Goal: Information Seeking & Learning: Find specific fact

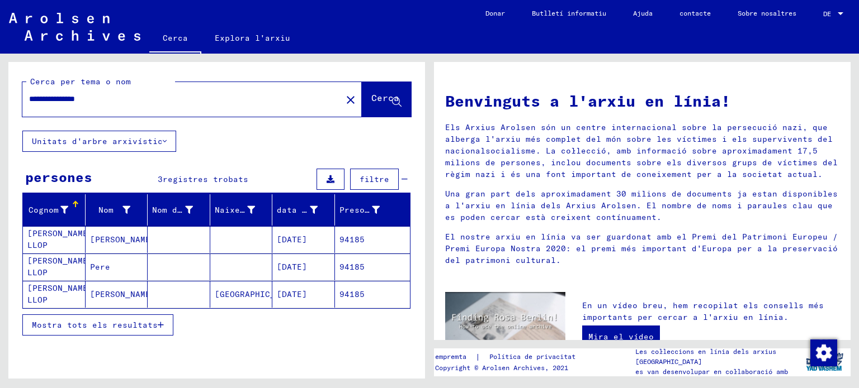
click at [66, 266] on font "[PERSON_NAME] LLOP" at bounding box center [59, 267] width 65 height 22
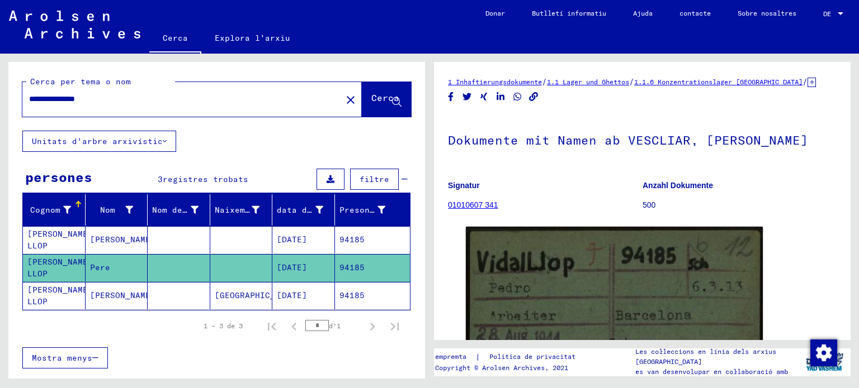
click at [66, 265] on font "[PERSON_NAME] LLOP" at bounding box center [59, 268] width 65 height 23
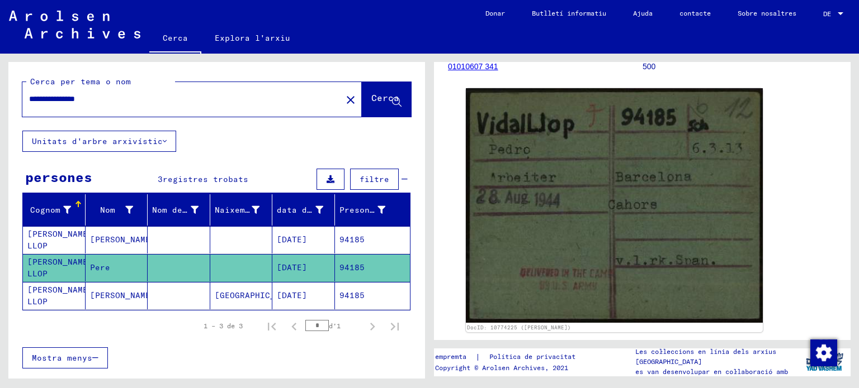
scroll to position [137, 0]
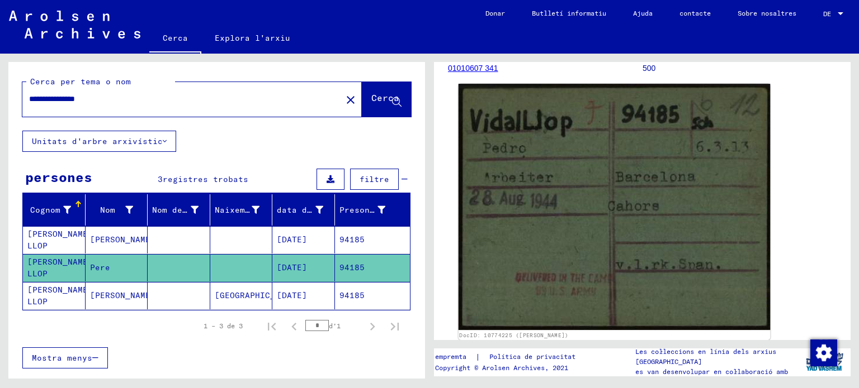
click at [685, 207] on img at bounding box center [614, 207] width 312 height 246
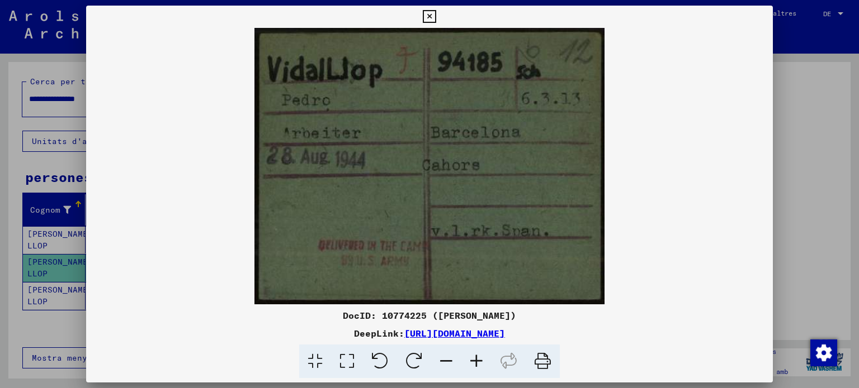
click at [685, 207] on img at bounding box center [429, 166] width 687 height 277
click at [485, 281] on img at bounding box center [429, 166] width 687 height 277
click at [726, 259] on img at bounding box center [429, 166] width 687 height 277
click at [535, 98] on img at bounding box center [429, 166] width 687 height 277
click at [379, 105] on img at bounding box center [429, 166] width 687 height 277
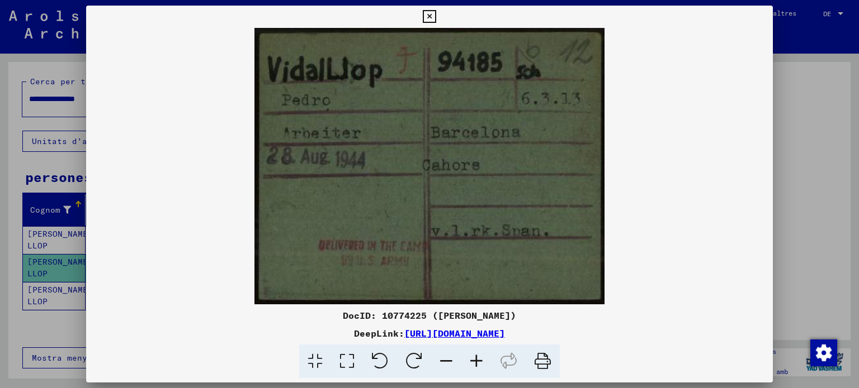
drag, startPoint x: 845, startPoint y: 172, endPoint x: 840, endPoint y: 225, distance: 53.4
click at [840, 225] on div at bounding box center [429, 194] width 859 height 388
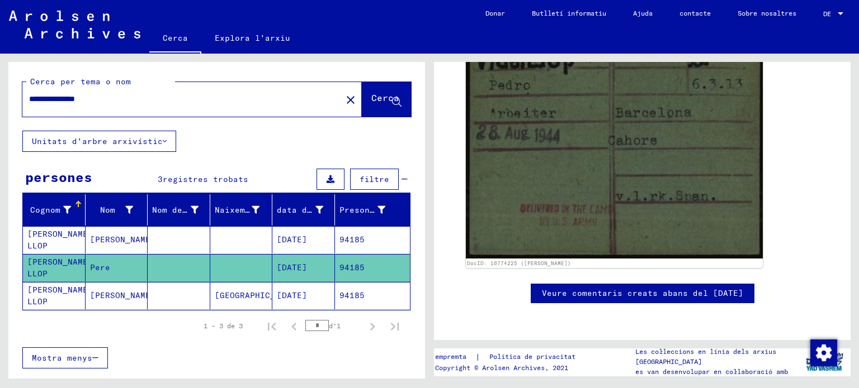
scroll to position [530, 0]
click at [50, 301] on font "[PERSON_NAME] LLOP" at bounding box center [59, 296] width 65 height 22
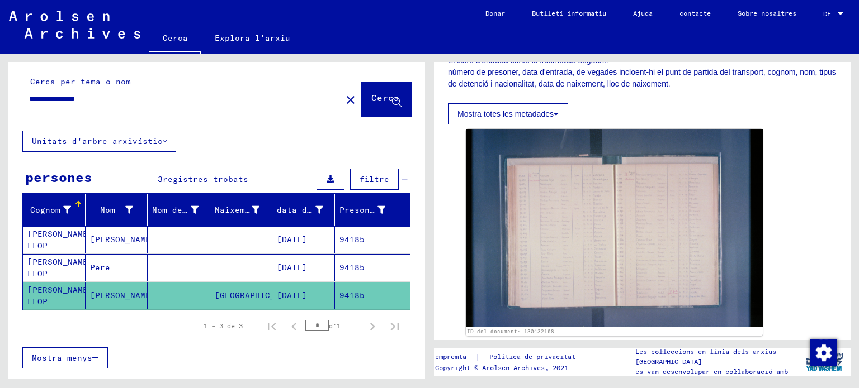
scroll to position [222, 0]
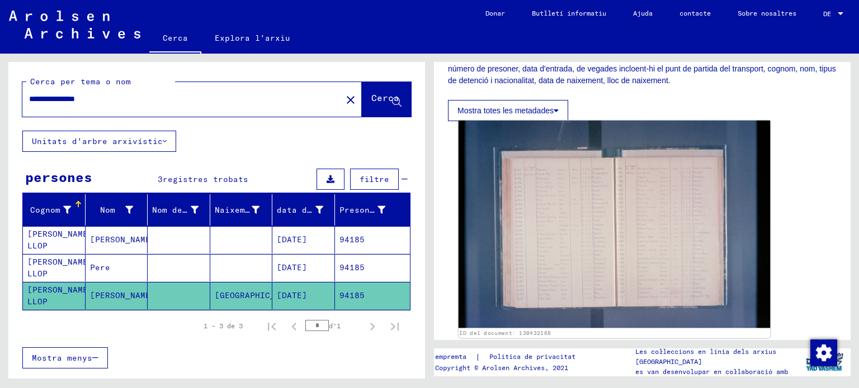
click at [618, 234] on img at bounding box center [614, 225] width 312 height 208
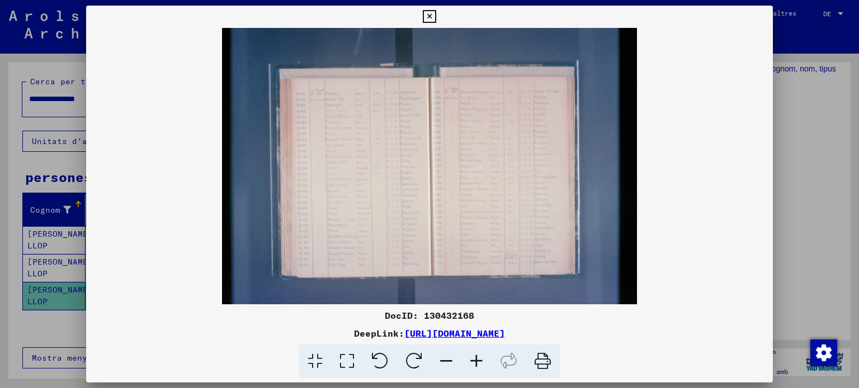
click at [618, 234] on img at bounding box center [429, 166] width 687 height 277
click at [472, 359] on icon at bounding box center [476, 362] width 30 height 34
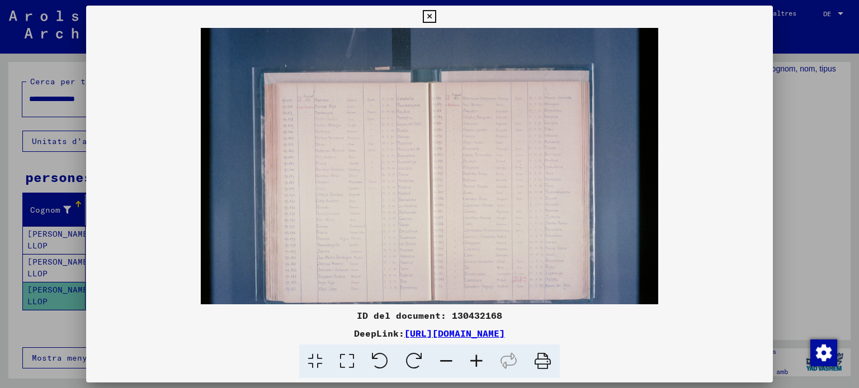
click at [472, 359] on icon at bounding box center [476, 362] width 30 height 34
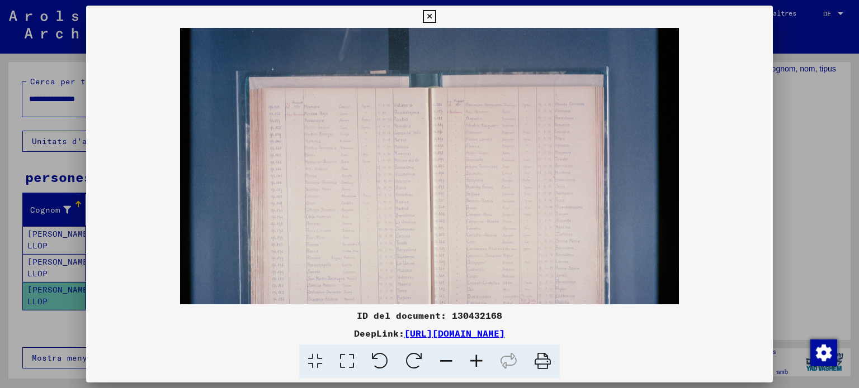
click at [472, 359] on icon at bounding box center [476, 362] width 30 height 34
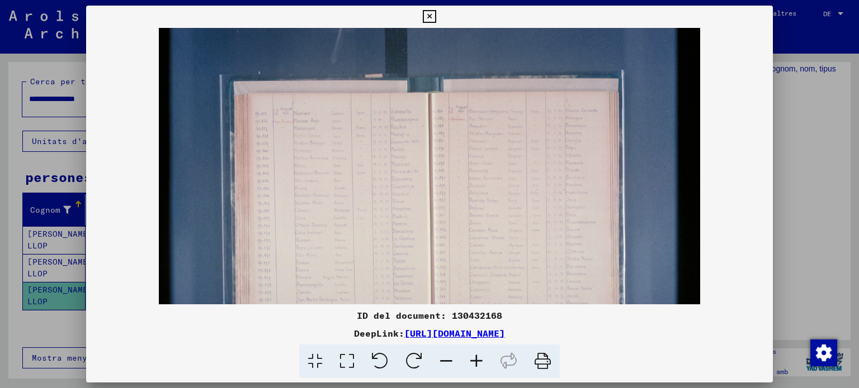
click at [472, 359] on icon at bounding box center [476, 362] width 30 height 34
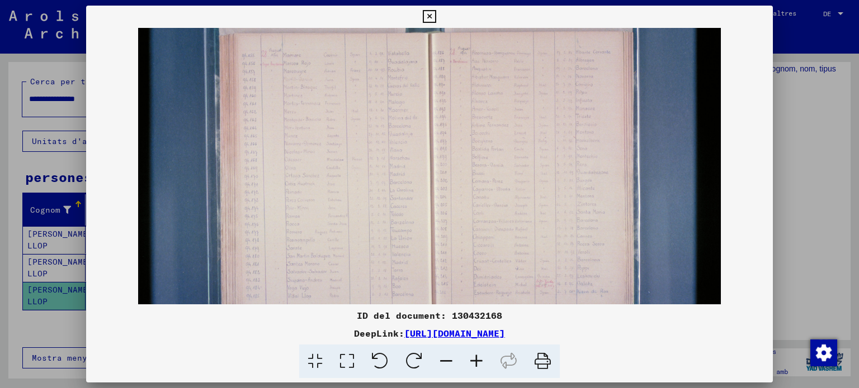
scroll to position [112, 0]
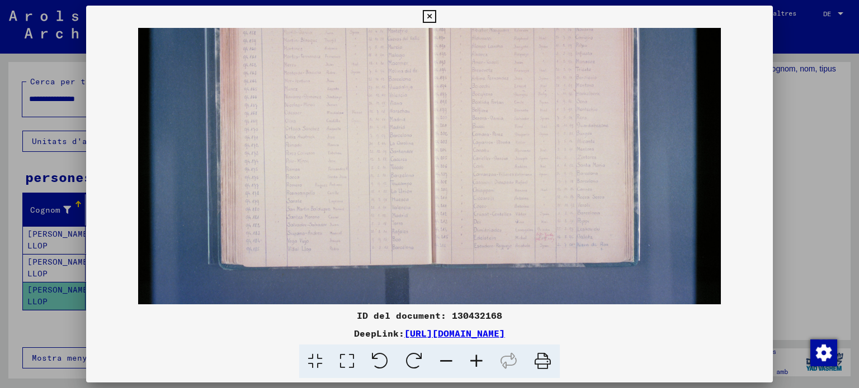
drag, startPoint x: 458, startPoint y: 241, endPoint x: 518, endPoint y: 73, distance: 177.8
click at [518, 73] on img at bounding box center [429, 110] width 583 height 388
click at [476, 360] on icon at bounding box center [476, 362] width 30 height 34
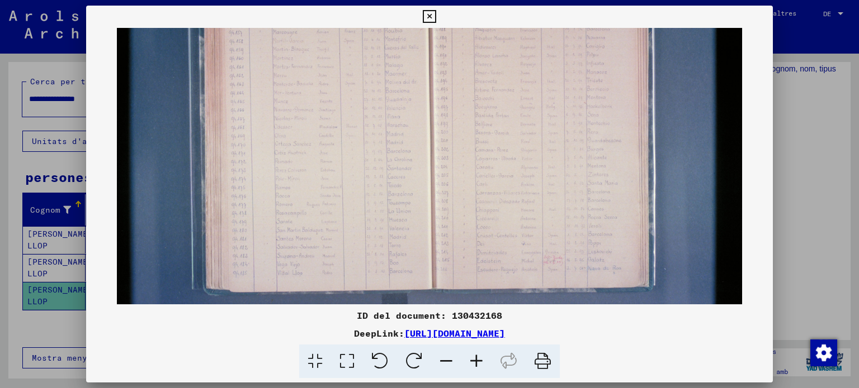
click at [476, 360] on icon at bounding box center [476, 362] width 30 height 34
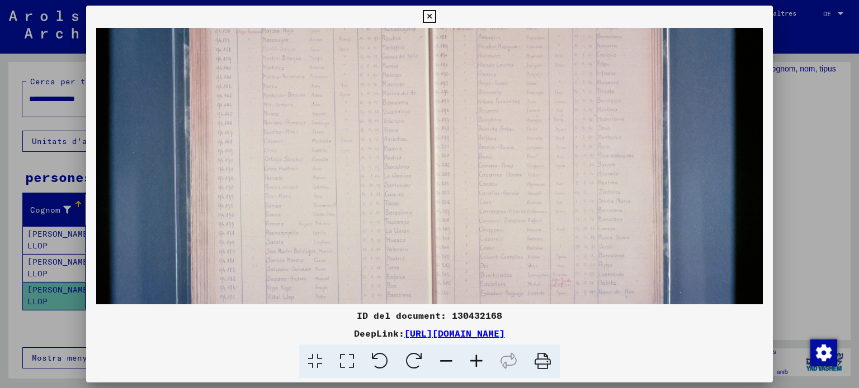
click at [476, 360] on icon at bounding box center [476, 362] width 30 height 34
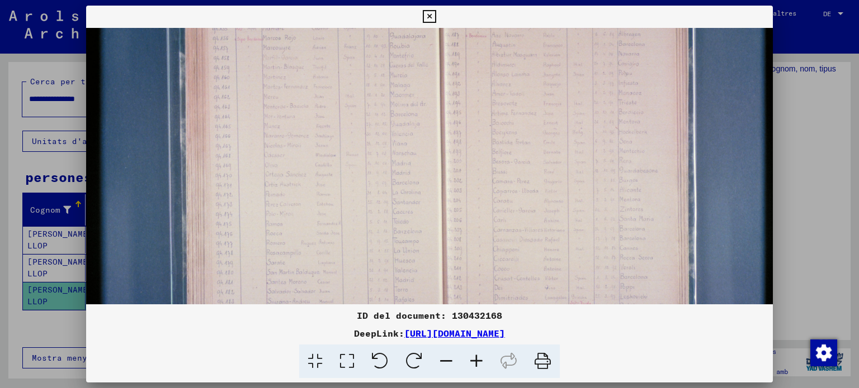
click at [476, 360] on icon at bounding box center [476, 362] width 30 height 34
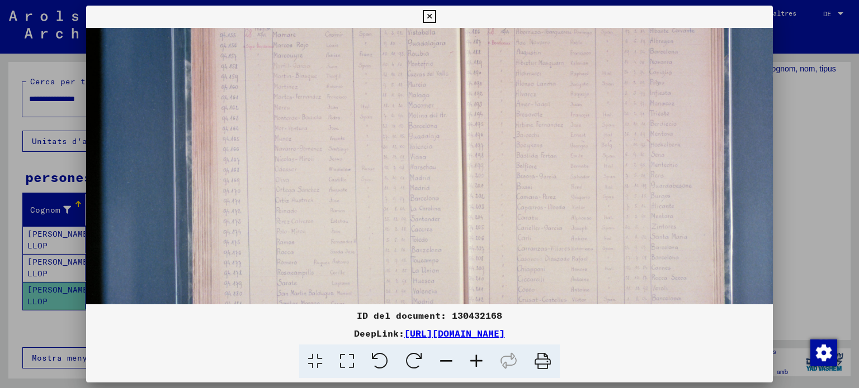
click at [476, 360] on icon at bounding box center [476, 362] width 30 height 34
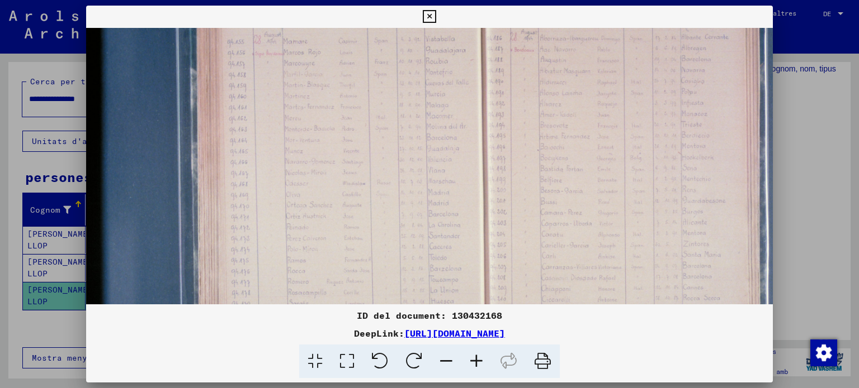
click at [476, 359] on icon at bounding box center [476, 362] width 30 height 34
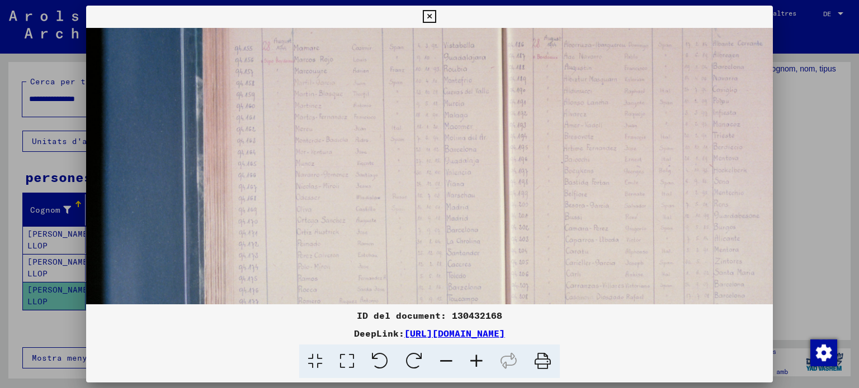
click at [491, 216] on img at bounding box center [503, 194] width 835 height 556
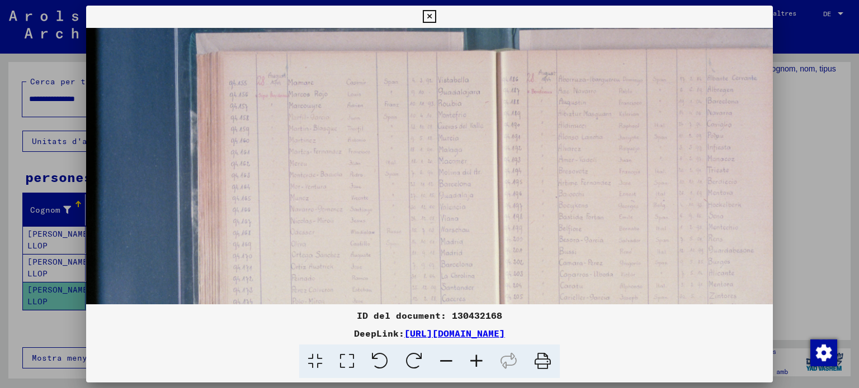
scroll to position [77, 4]
drag, startPoint x: 511, startPoint y: 177, endPoint x: 511, endPoint y: 216, distance: 39.1
click at [511, 216] on img at bounding box center [499, 229] width 835 height 556
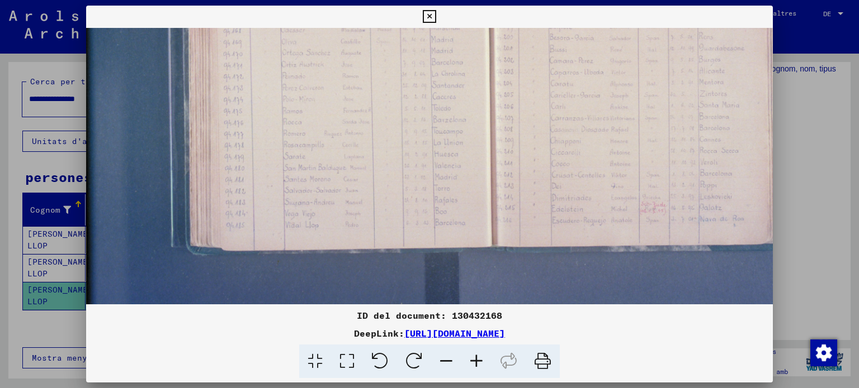
drag, startPoint x: 377, startPoint y: 261, endPoint x: 369, endPoint y: 61, distance: 200.2
click at [369, 52] on img at bounding box center [488, 26] width 835 height 556
click at [397, 241] on img at bounding box center [488, 26] width 835 height 556
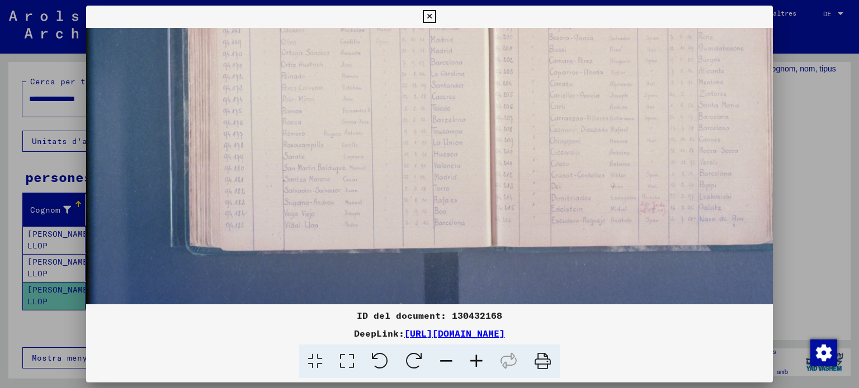
click at [478, 362] on icon at bounding box center [476, 362] width 30 height 34
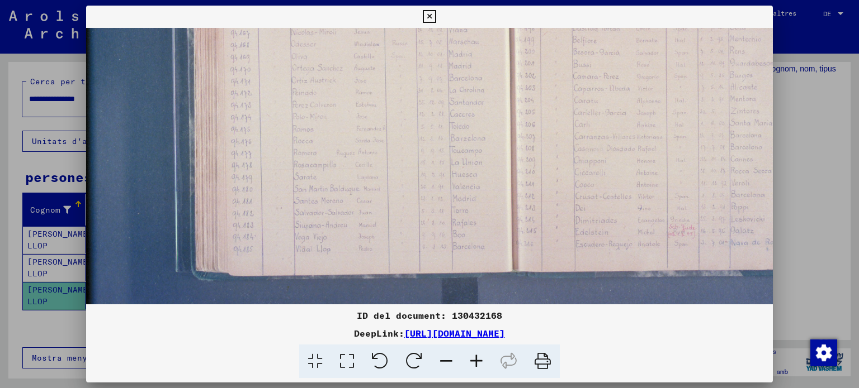
click at [478, 361] on icon at bounding box center [476, 362] width 30 height 34
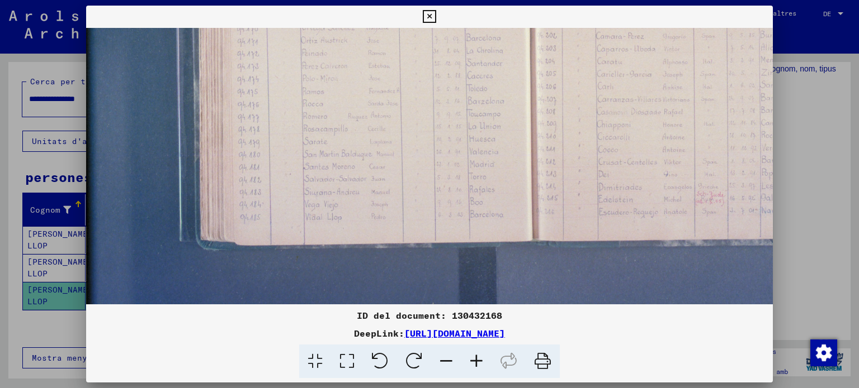
scroll to position [335, 16]
drag, startPoint x: 436, startPoint y: 251, endPoint x: 435, endPoint y: 127, distance: 124.1
click at [476, 362] on icon at bounding box center [476, 362] width 30 height 34
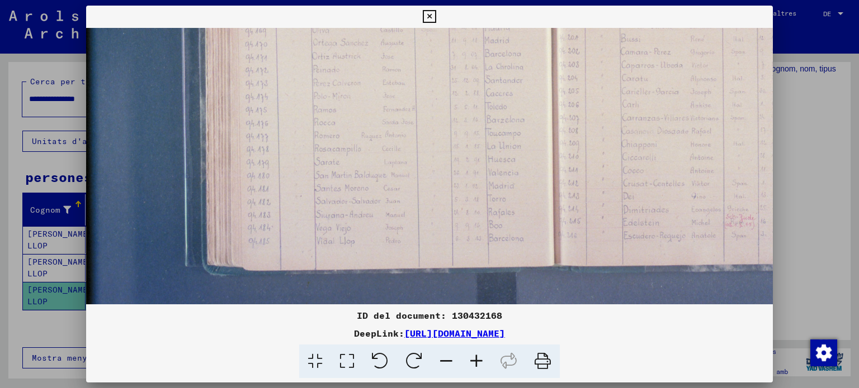
click at [476, 362] on icon at bounding box center [476, 362] width 30 height 34
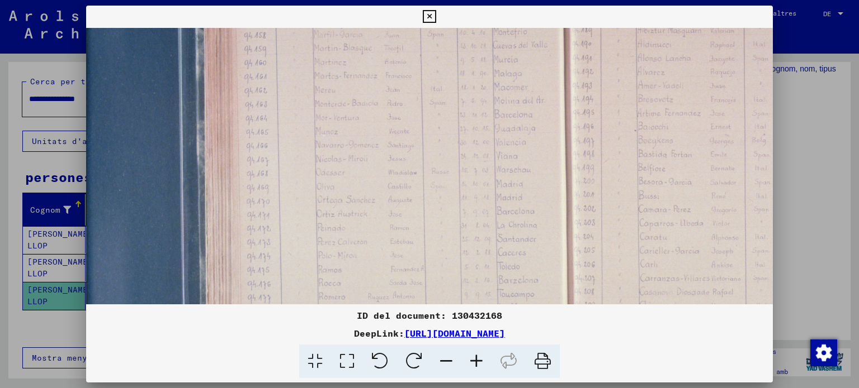
drag, startPoint x: 503, startPoint y: 157, endPoint x: 502, endPoint y: 219, distance: 62.0
click at [495, 293] on img at bounding box center [565, 169] width 1002 height 668
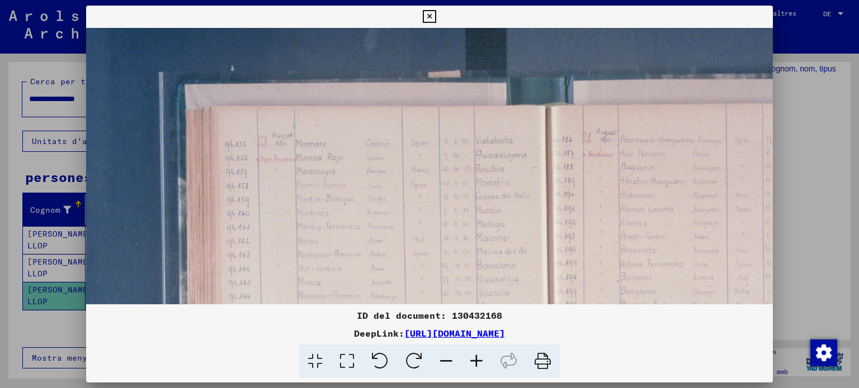
scroll to position [34, 40]
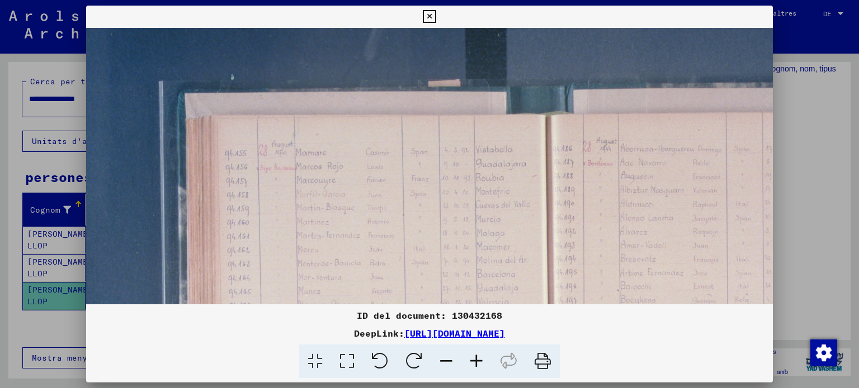
drag, startPoint x: 499, startPoint y: 111, endPoint x: 483, endPoint y: 279, distance: 168.9
click at [483, 279] on img at bounding box center [547, 328] width 1002 height 668
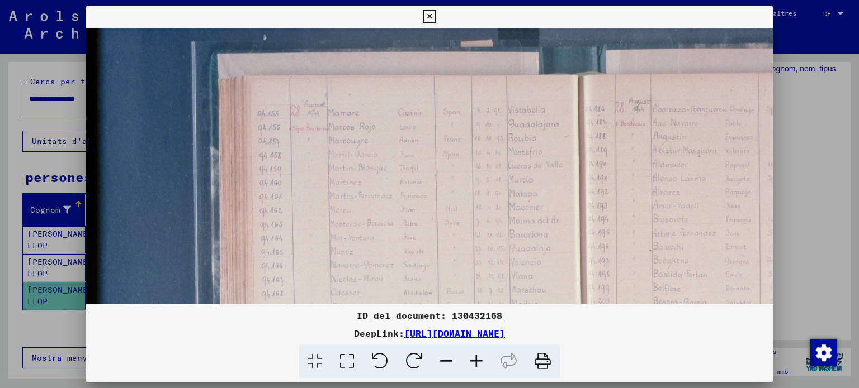
drag, startPoint x: 429, startPoint y: 232, endPoint x: 429, endPoint y: 175, distance: 57.0
click at [467, 193] on img at bounding box center [580, 289] width 1002 height 668
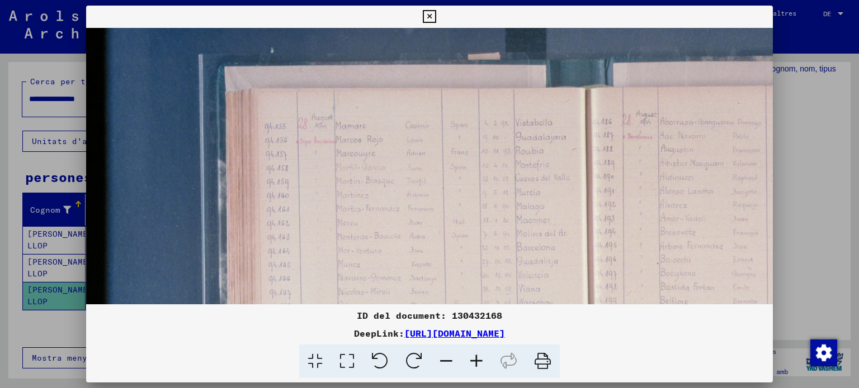
scroll to position [59, 0]
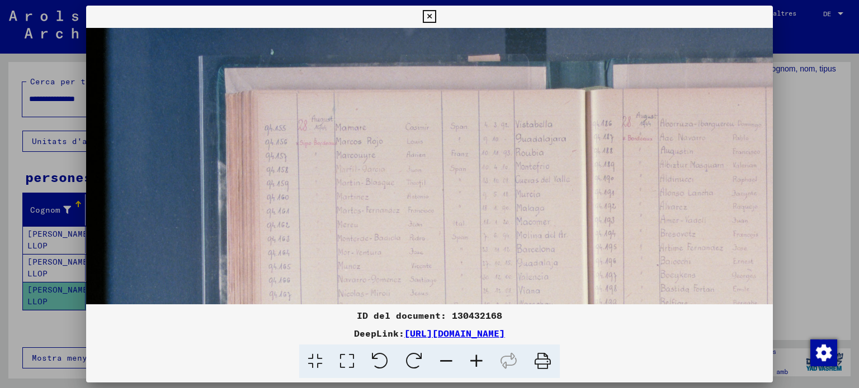
drag, startPoint x: 336, startPoint y: 148, endPoint x: 380, endPoint y: 159, distance: 44.3
click at [404, 162] on img at bounding box center [587, 303] width 1002 height 668
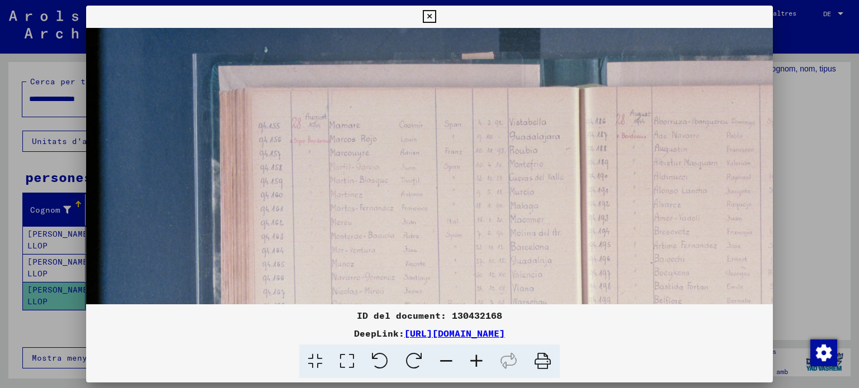
click at [472, 359] on icon at bounding box center [476, 362] width 30 height 34
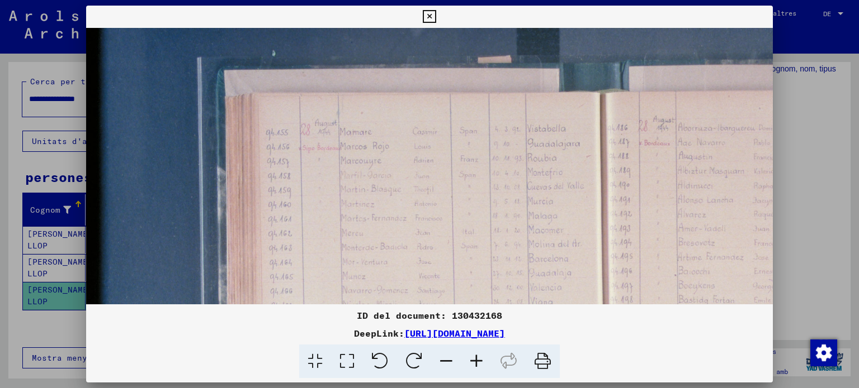
click at [472, 359] on icon at bounding box center [476, 362] width 30 height 34
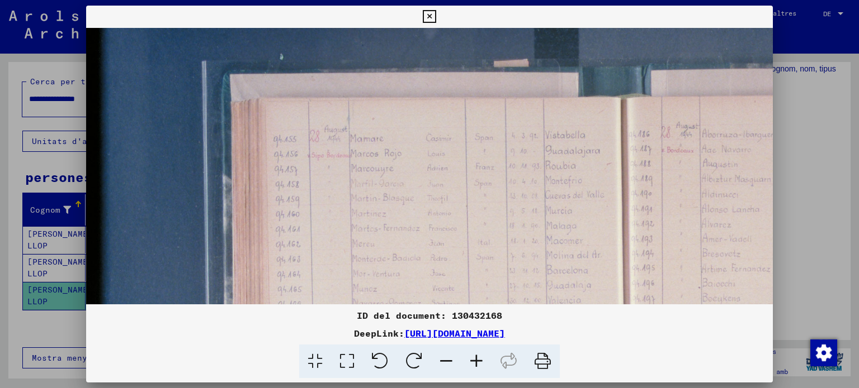
click at [472, 359] on icon at bounding box center [476, 362] width 30 height 34
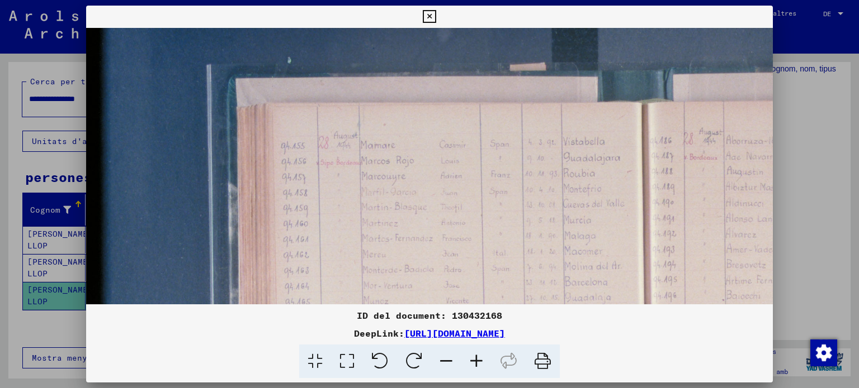
click at [472, 359] on icon at bounding box center [476, 362] width 30 height 34
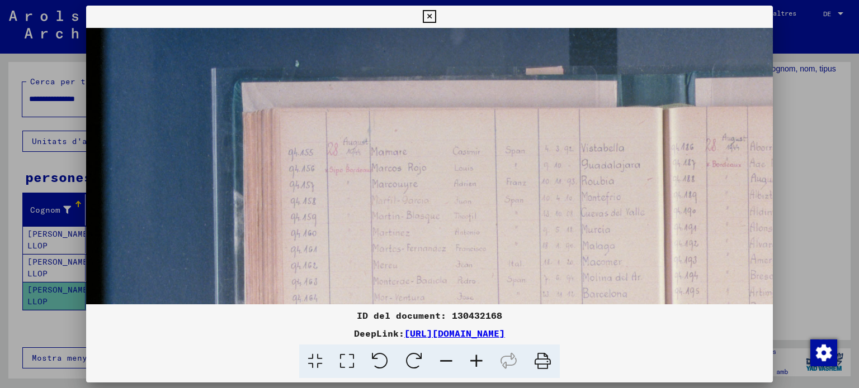
click at [472, 359] on icon at bounding box center [476, 362] width 30 height 34
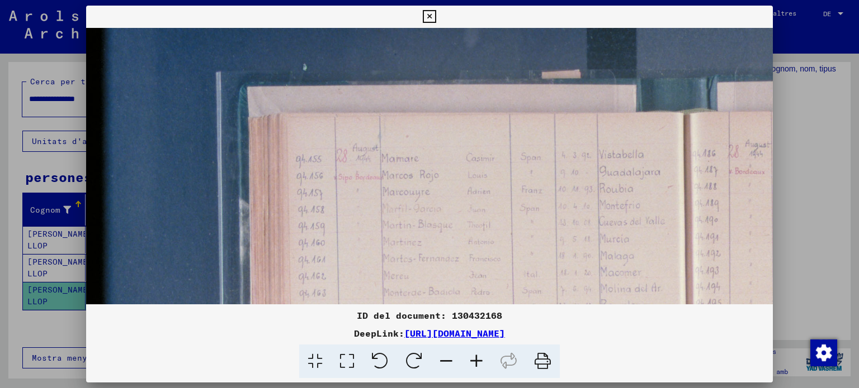
click at [472, 359] on icon at bounding box center [476, 362] width 30 height 34
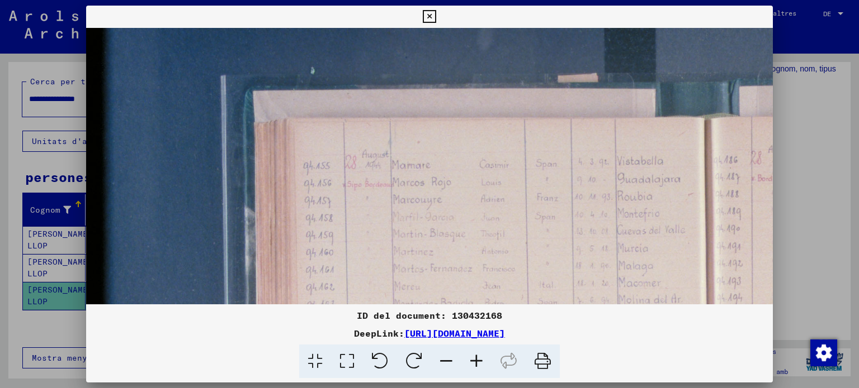
click at [472, 359] on icon at bounding box center [476, 362] width 30 height 34
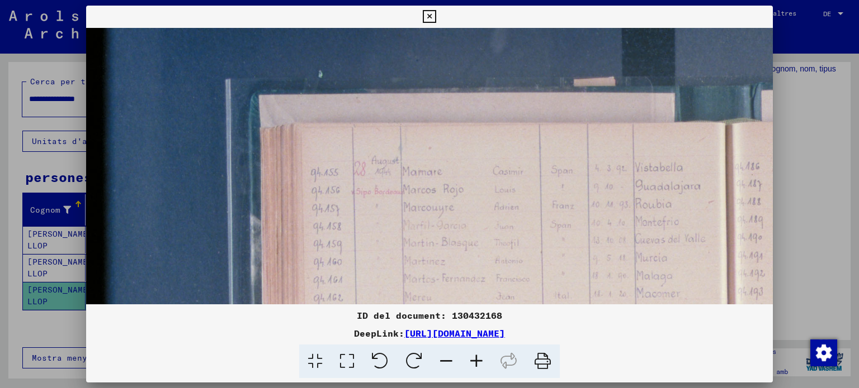
click at [472, 359] on icon at bounding box center [476, 362] width 30 height 34
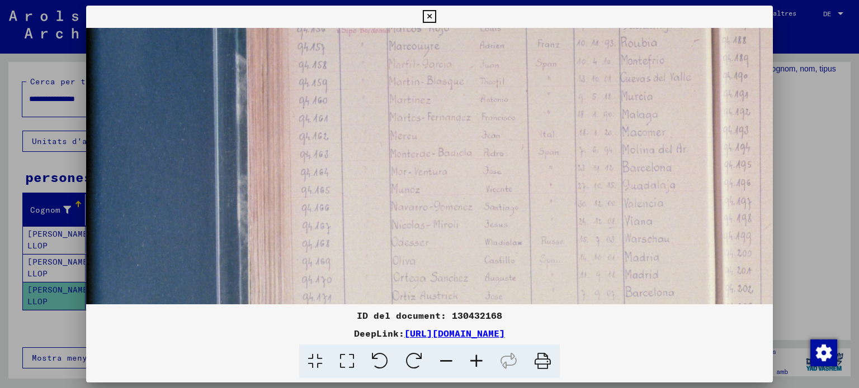
drag, startPoint x: 600, startPoint y: 229, endPoint x: 590, endPoint y: 87, distance: 142.9
click at [592, 87] on img at bounding box center [713, 237] width 1296 height 864
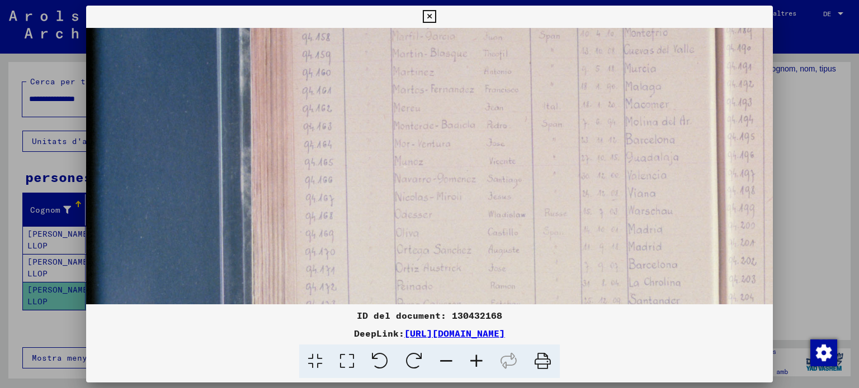
drag, startPoint x: 510, startPoint y: 177, endPoint x: 519, endPoint y: 143, distance: 35.8
click at [519, 143] on img at bounding box center [717, 210] width 1296 height 864
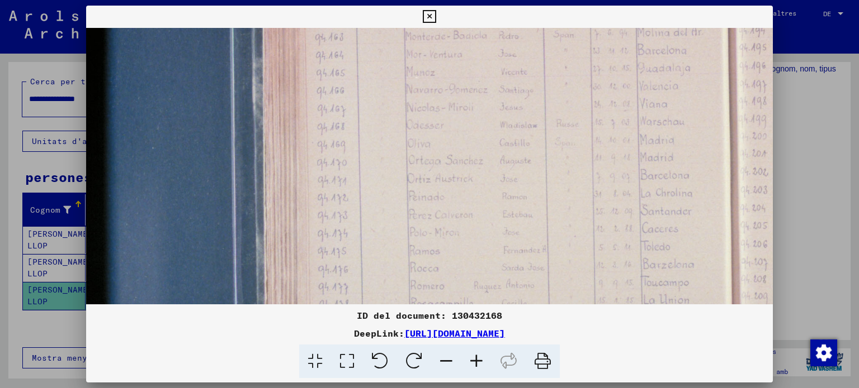
scroll to position [361, 2]
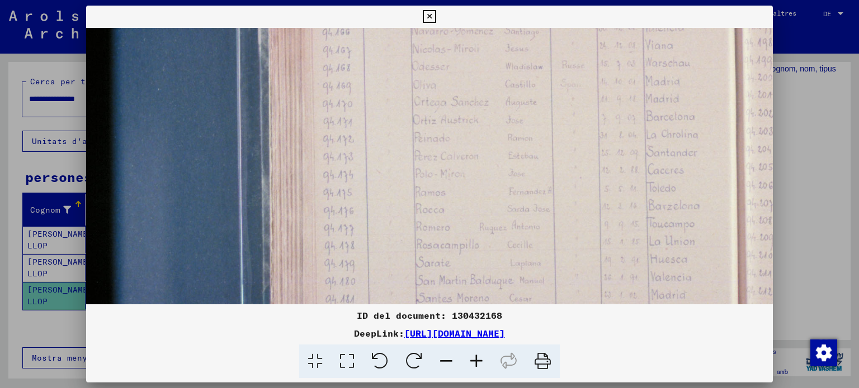
drag, startPoint x: 405, startPoint y: 244, endPoint x: 432, endPoint y: 100, distance: 146.0
click at [432, 100] on img at bounding box center [734, 61] width 1296 height 864
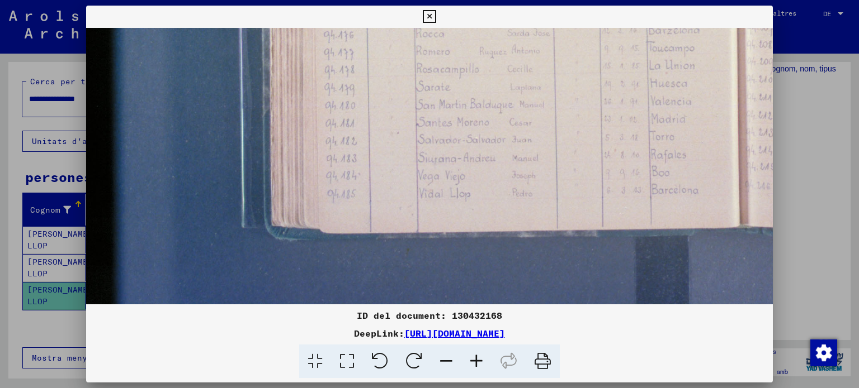
scroll to position [579, 0]
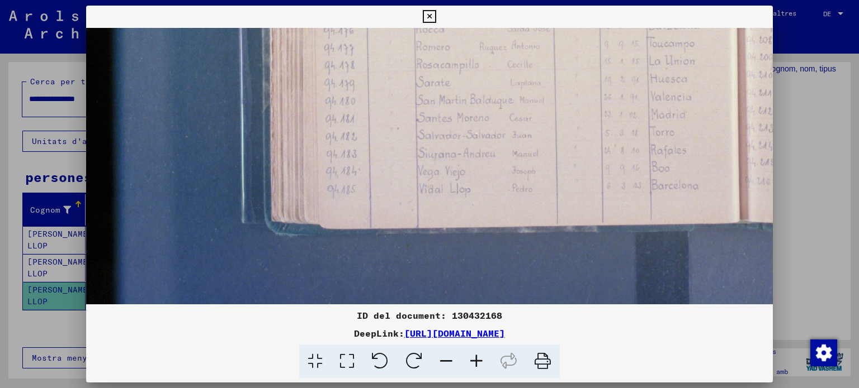
drag, startPoint x: 415, startPoint y: 290, endPoint x: 440, endPoint y: 111, distance: 180.6
click at [473, 357] on icon at bounding box center [476, 362] width 30 height 34
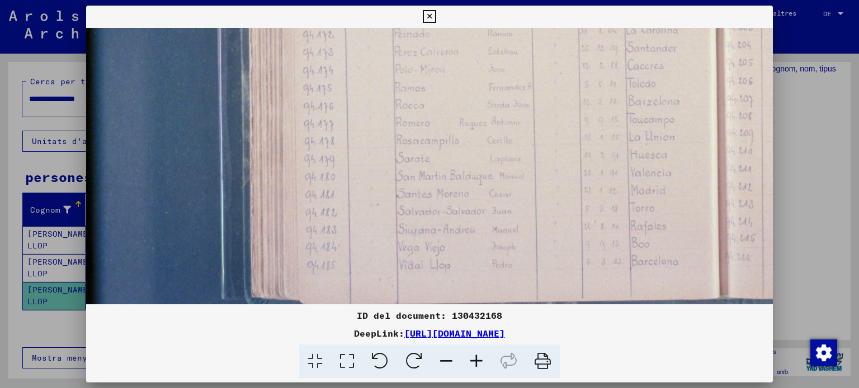
drag, startPoint x: 459, startPoint y: 205, endPoint x: 449, endPoint y: 186, distance: 22.3
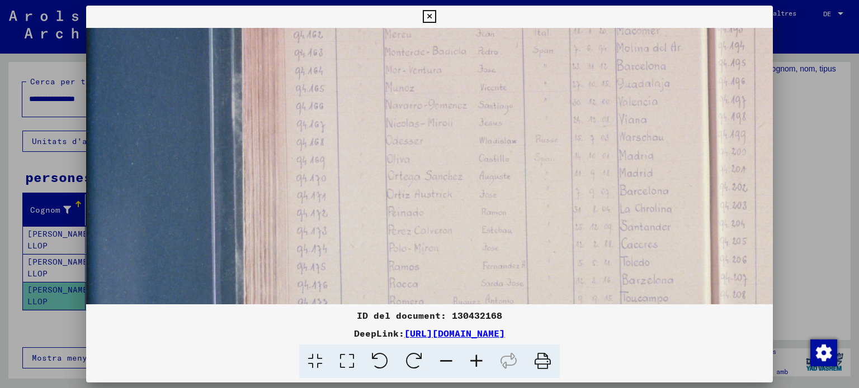
drag, startPoint x: 465, startPoint y: 60, endPoint x: 476, endPoint y: 151, distance: 91.7
click at [462, 238] on img at bounding box center [708, 136] width 1296 height 864
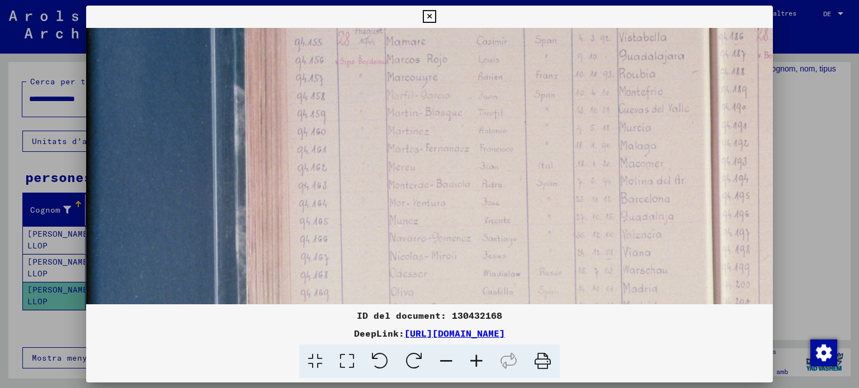
drag, startPoint x: 483, startPoint y: 87, endPoint x: 503, endPoint y: 155, distance: 71.1
click at [489, 223] on img at bounding box center [712, 269] width 1296 height 864
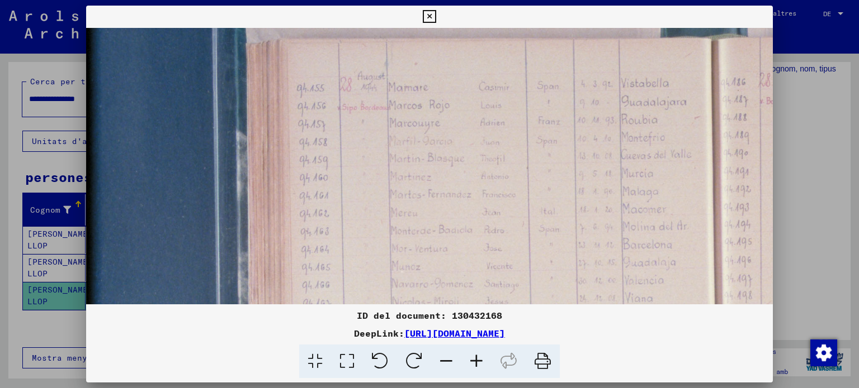
scroll to position [137, 21]
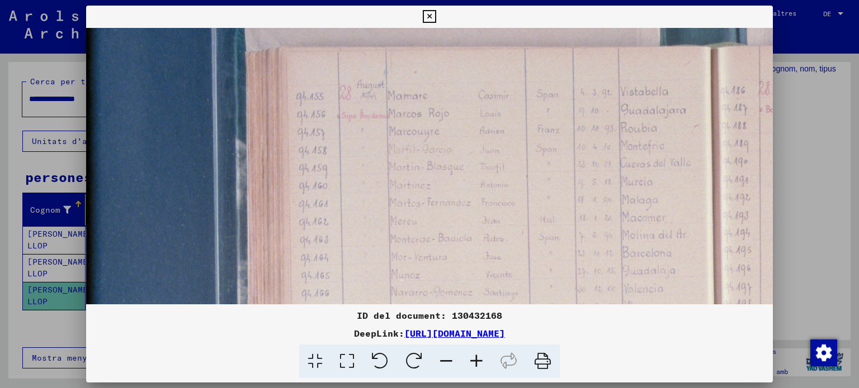
drag, startPoint x: 495, startPoint y: 113, endPoint x: 494, endPoint y: 135, distance: 21.9
click at [494, 135] on img at bounding box center [713, 323] width 1296 height 864
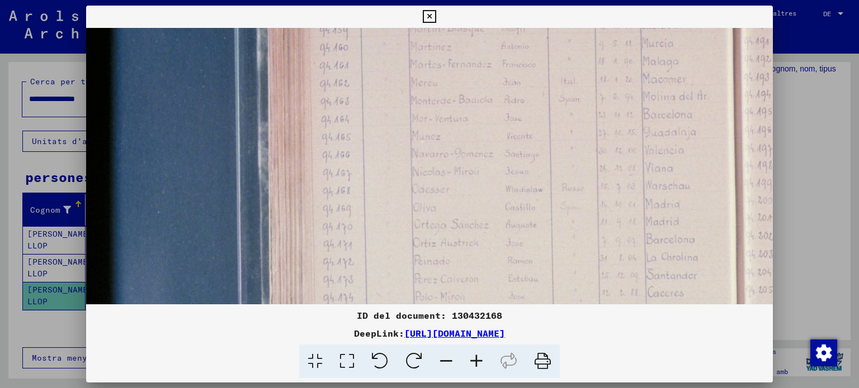
scroll to position [286, 0]
drag, startPoint x: 399, startPoint y: 219, endPoint x: 439, endPoint y: 73, distance: 151.3
click at [439, 73] on img at bounding box center [734, 174] width 1296 height 864
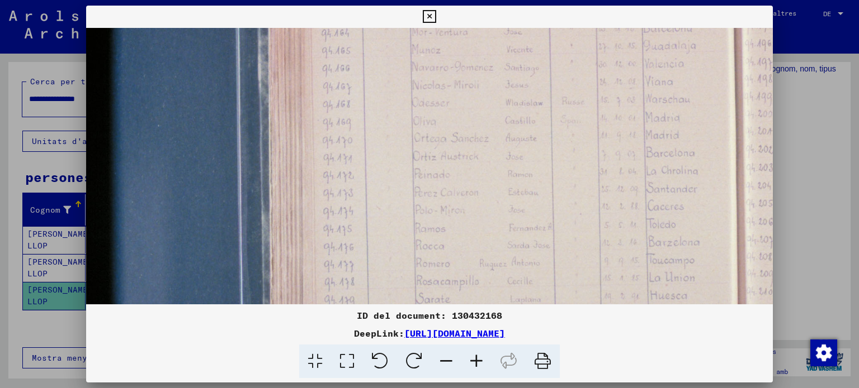
scroll to position [369, 0]
drag, startPoint x: 416, startPoint y: 252, endPoint x: 438, endPoint y: 171, distance: 83.9
click at [438, 171] on img at bounding box center [734, 90] width 1296 height 864
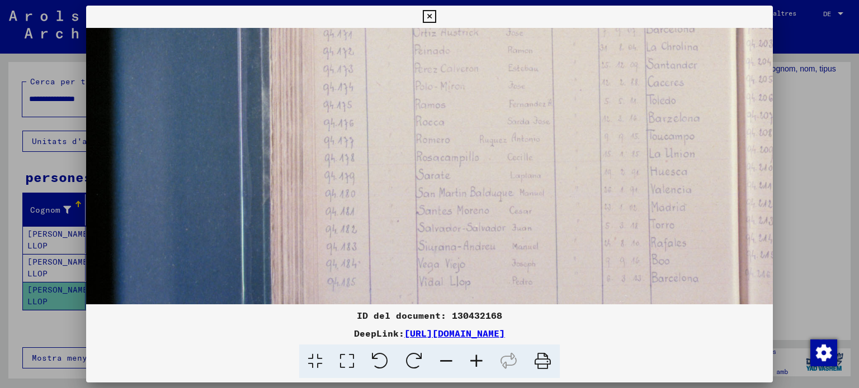
drag, startPoint x: 392, startPoint y: 268, endPoint x: 416, endPoint y: 154, distance: 117.1
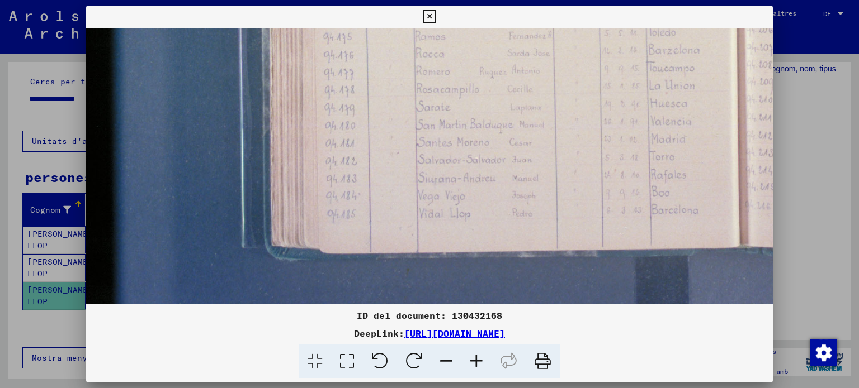
scroll to position [557, 0]
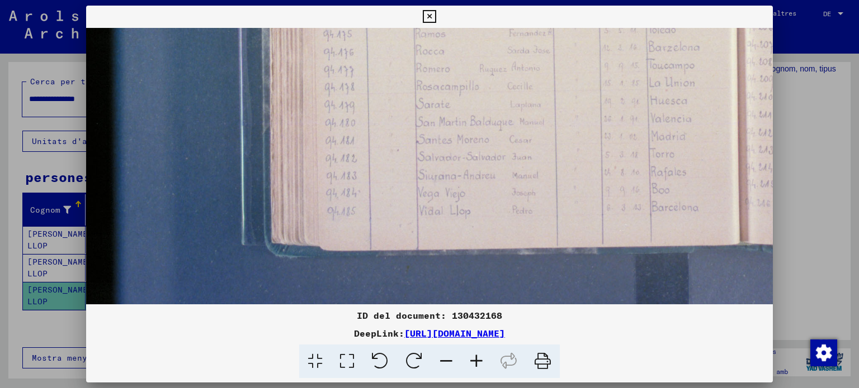
drag, startPoint x: 421, startPoint y: 276, endPoint x: 436, endPoint y: 209, distance: 68.2
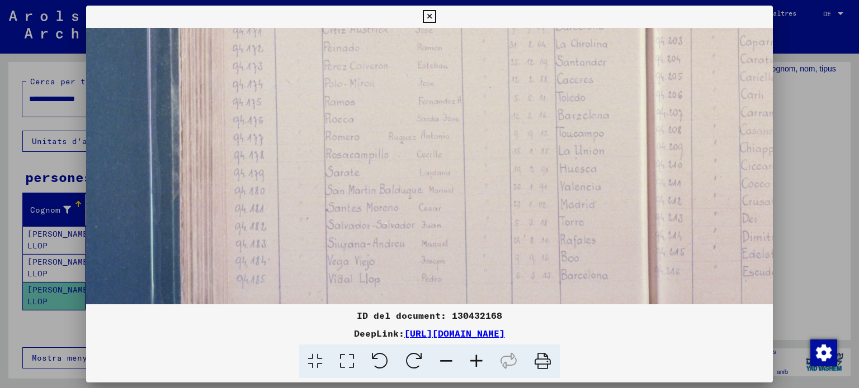
drag, startPoint x: 597, startPoint y: 201, endPoint x: 508, endPoint y: 270, distance: 113.1
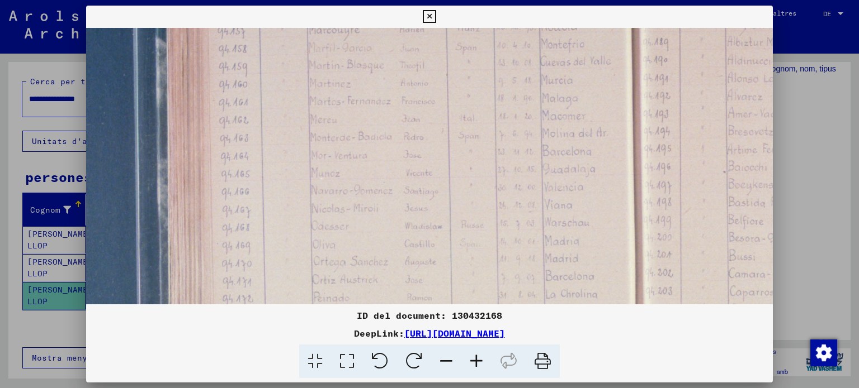
drag, startPoint x: 561, startPoint y: 134, endPoint x: 565, endPoint y: 270, distance: 136.4
click at [568, 340] on div "ID del document: 130432168 DeepLink: [URL][DOMAIN_NAME]" at bounding box center [429, 192] width 687 height 373
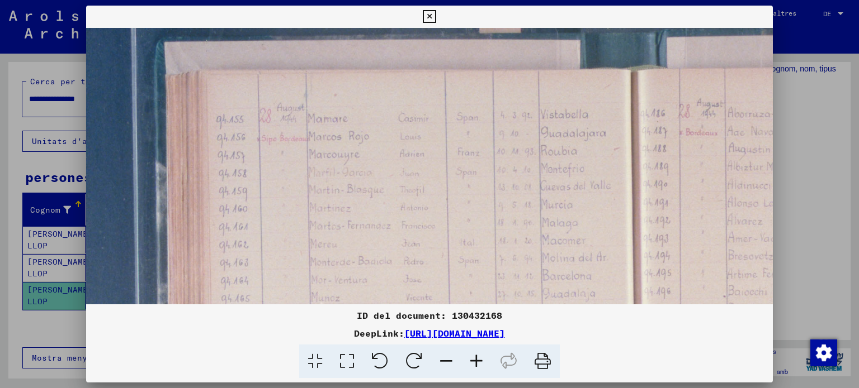
drag, startPoint x: 566, startPoint y: 121, endPoint x: 570, endPoint y: 221, distance: 100.2
click at [567, 248] on img at bounding box center [633, 346] width 1296 height 864
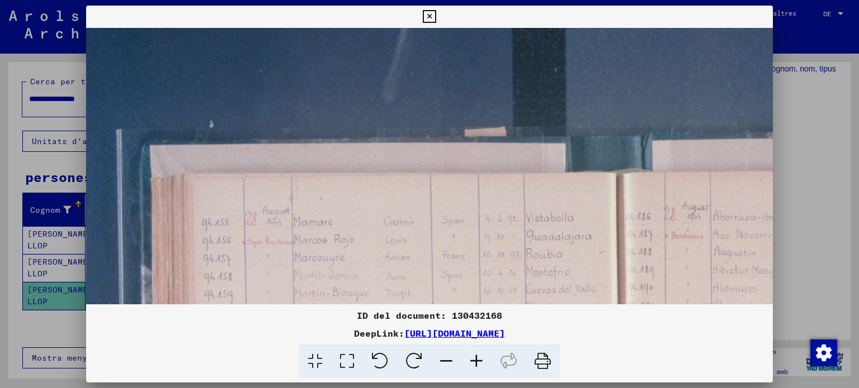
scroll to position [0, 122]
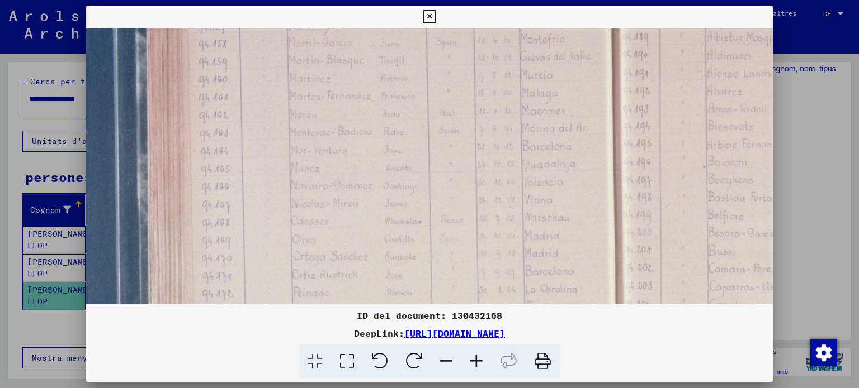
drag, startPoint x: 579, startPoint y: 161, endPoint x: 538, endPoint y: 71, distance: 98.8
click at [560, 50] on img at bounding box center [613, 216] width 1296 height 864
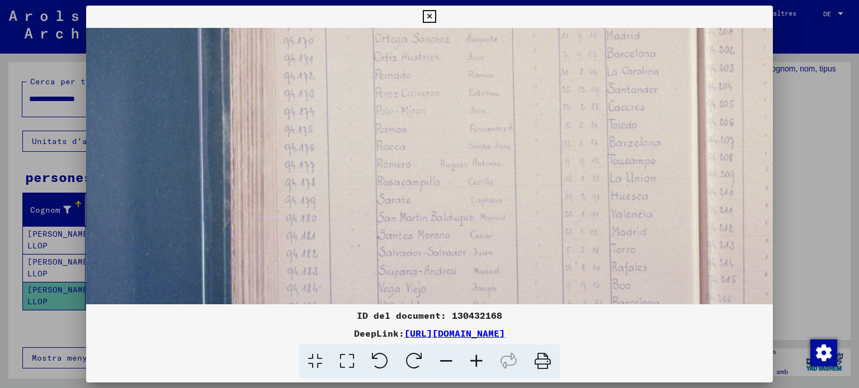
drag, startPoint x: 440, startPoint y: 204, endPoint x: 523, endPoint y: 2, distance: 218.6
click at [523, 2] on div "ID del document: 130432168 DeepLink: [URL][DOMAIN_NAME]" at bounding box center [429, 194] width 859 height 388
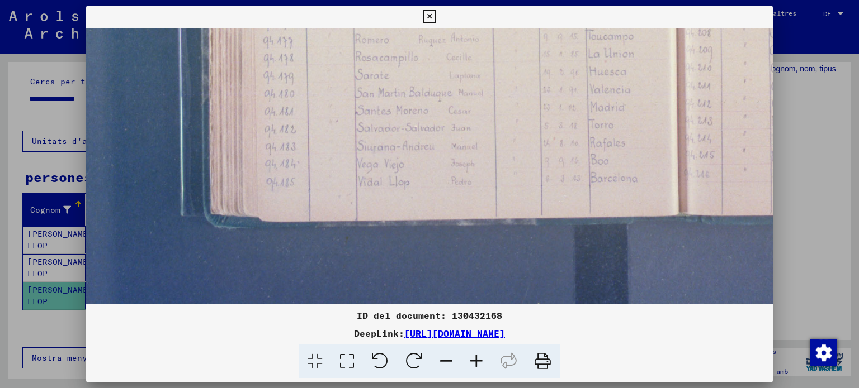
drag, startPoint x: 508, startPoint y: 278, endPoint x: 485, endPoint y: -21, distance: 299.3
click at [485, 0] on html "**********" at bounding box center [429, 194] width 859 height 388
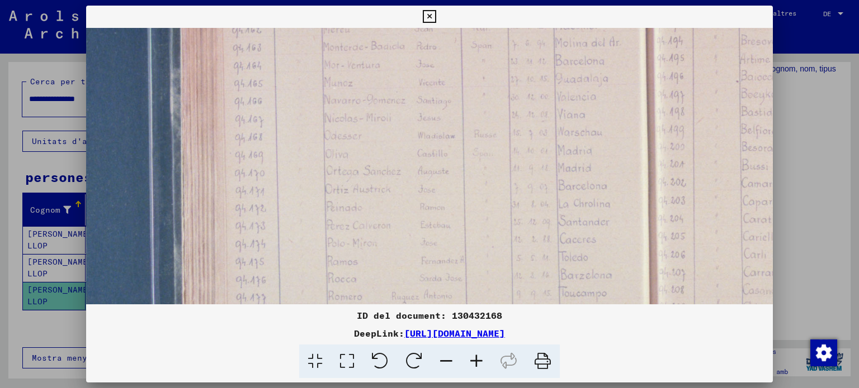
drag, startPoint x: 567, startPoint y: 116, endPoint x: 544, endPoint y: 173, distance: 60.9
click at [547, 324] on div "ID del document: 130432168 DeepLink: [URL][DOMAIN_NAME]" at bounding box center [429, 192] width 687 height 373
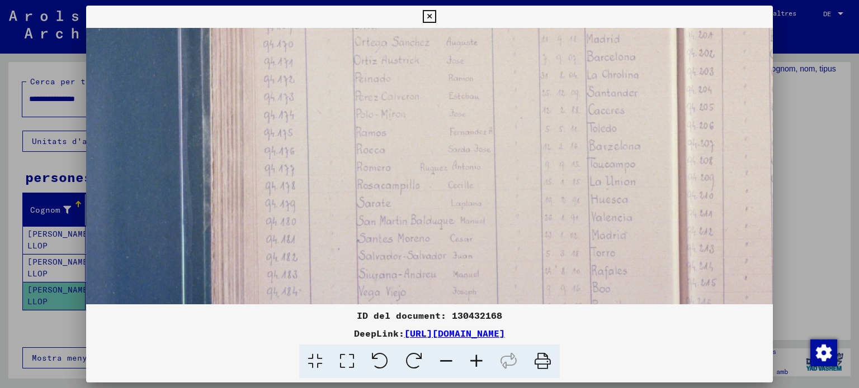
drag, startPoint x: 543, startPoint y: 113, endPoint x: 575, endPoint y: -2, distance: 119.3
click at [575, 0] on html "**********" at bounding box center [429, 194] width 859 height 388
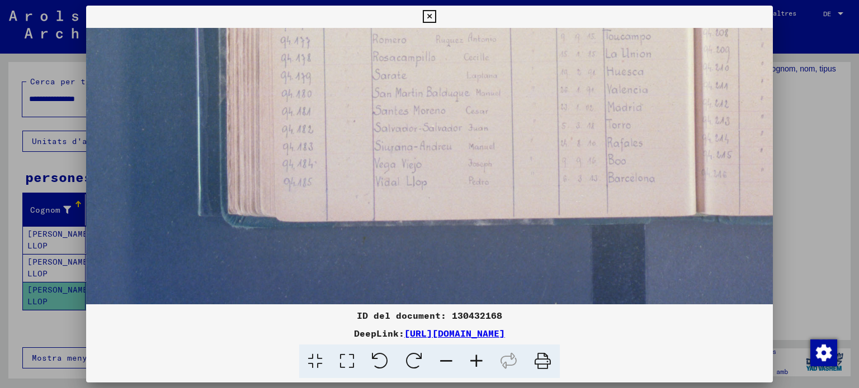
scroll to position [586, 42]
drag, startPoint x: 479, startPoint y: 272, endPoint x: 497, endPoint y: 53, distance: 219.3
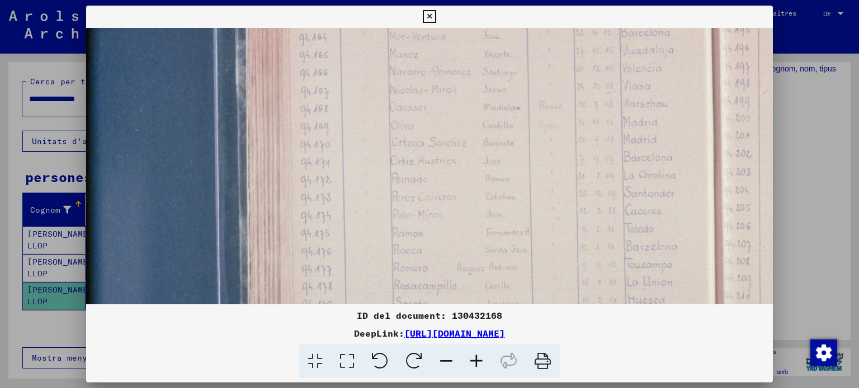
drag, startPoint x: 463, startPoint y: 88, endPoint x: 479, endPoint y: 281, distance: 193.5
click at [480, 297] on img at bounding box center [712, 102] width 1296 height 864
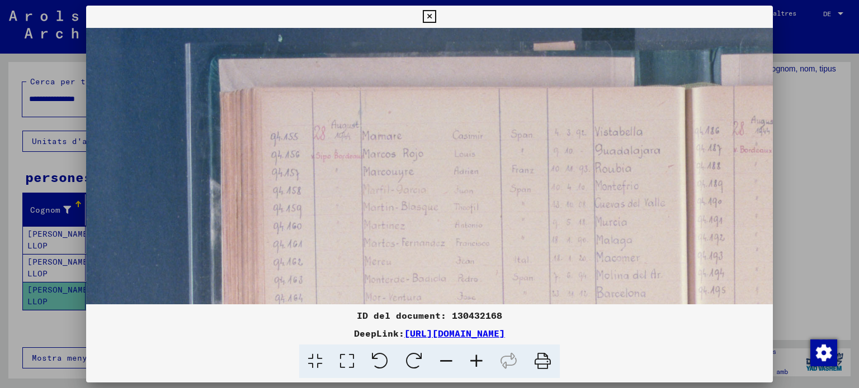
drag, startPoint x: 497, startPoint y: 102, endPoint x: 481, endPoint y: 362, distance: 259.9
click at [482, 373] on div "ID del document: 130432168 DeepLink: [URL][DOMAIN_NAME]" at bounding box center [429, 192] width 687 height 373
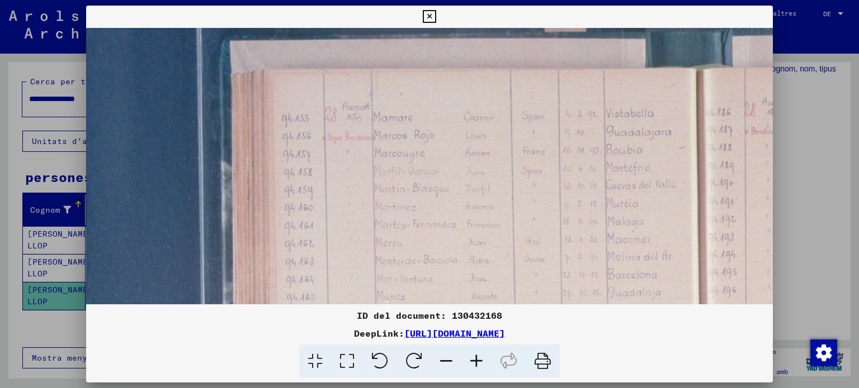
scroll to position [125, 29]
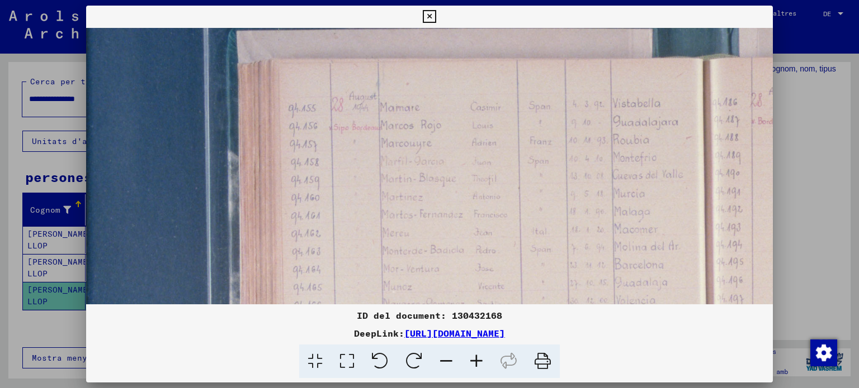
drag, startPoint x: 374, startPoint y: 141, endPoint x: 392, endPoint y: 116, distance: 31.6
click at [392, 116] on img at bounding box center [706, 335] width 1296 height 864
click at [480, 359] on icon at bounding box center [476, 362] width 30 height 34
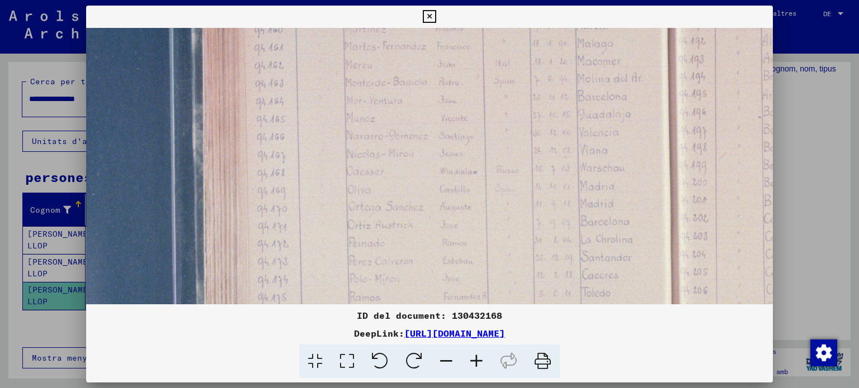
scroll to position [334, 72]
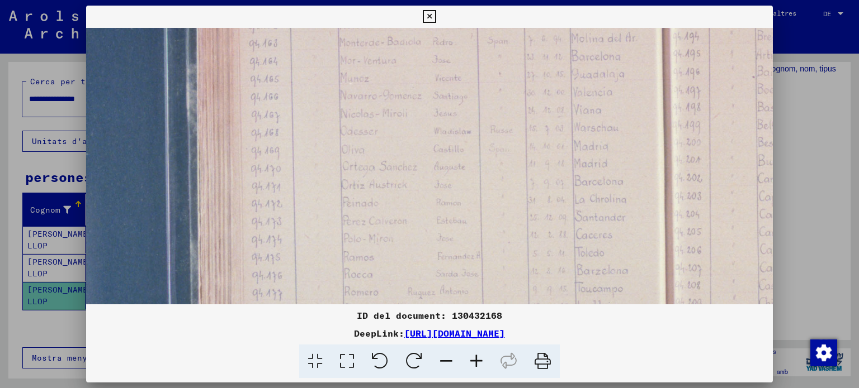
drag, startPoint x: 436, startPoint y: 245, endPoint x: 393, endPoint y: 39, distance: 211.2
click at [393, 39] on img at bounding box center [663, 126] width 1296 height 864
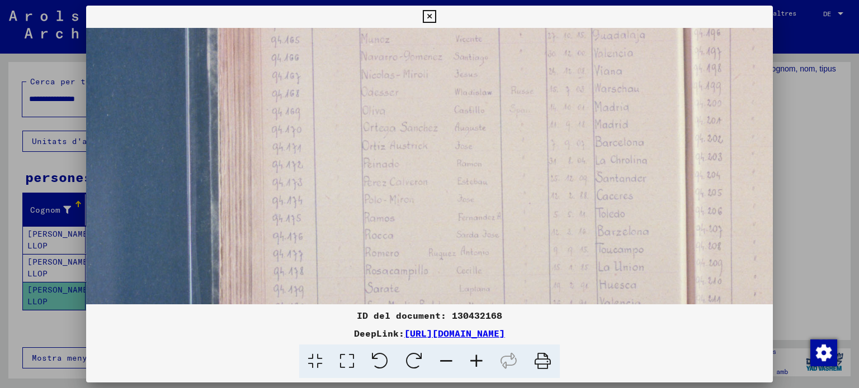
scroll to position [400, 38]
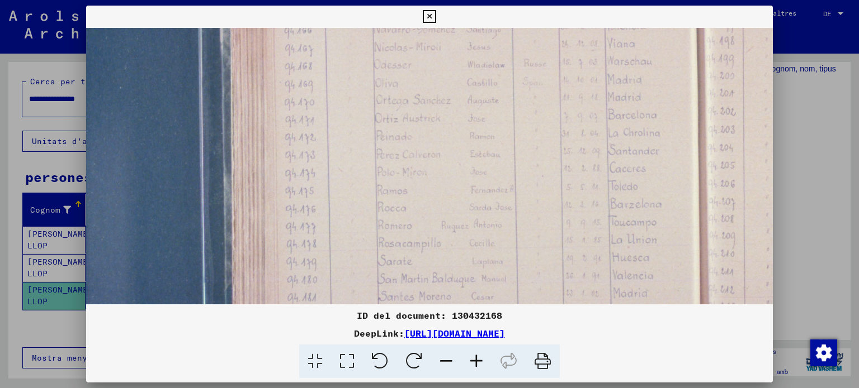
drag, startPoint x: 413, startPoint y: 250, endPoint x: 447, endPoint y: 184, distance: 74.0
click at [447, 184] on img at bounding box center [696, 60] width 1296 height 864
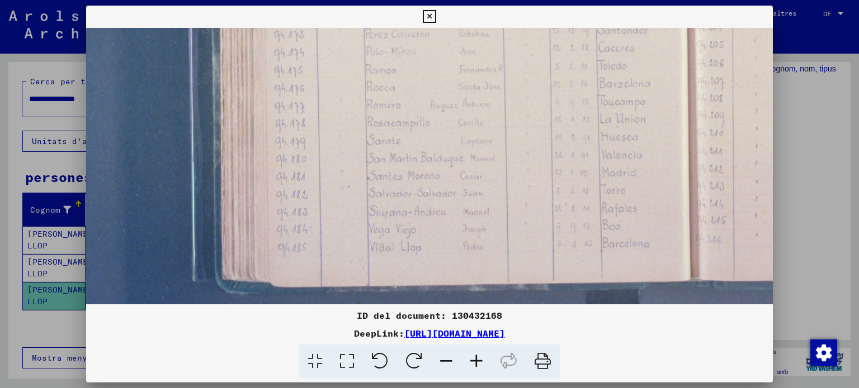
scroll to position [525, 49]
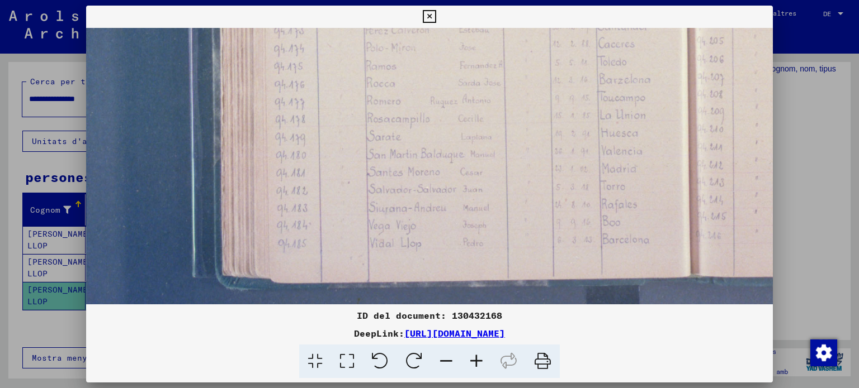
drag, startPoint x: 444, startPoint y: 259, endPoint x: 433, endPoint y: 138, distance: 121.8
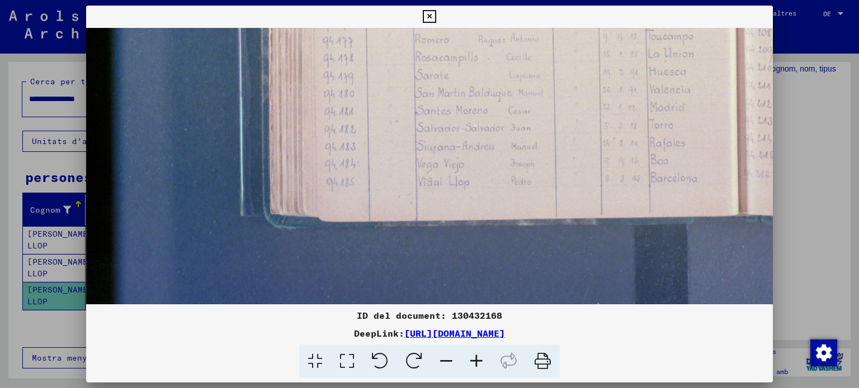
drag, startPoint x: 326, startPoint y: 220, endPoint x: 376, endPoint y: 64, distance: 163.7
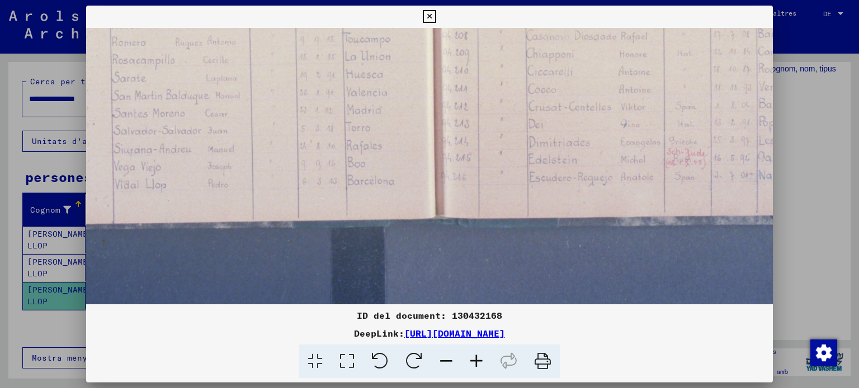
drag, startPoint x: 494, startPoint y: 184, endPoint x: 199, endPoint y: 169, distance: 295.5
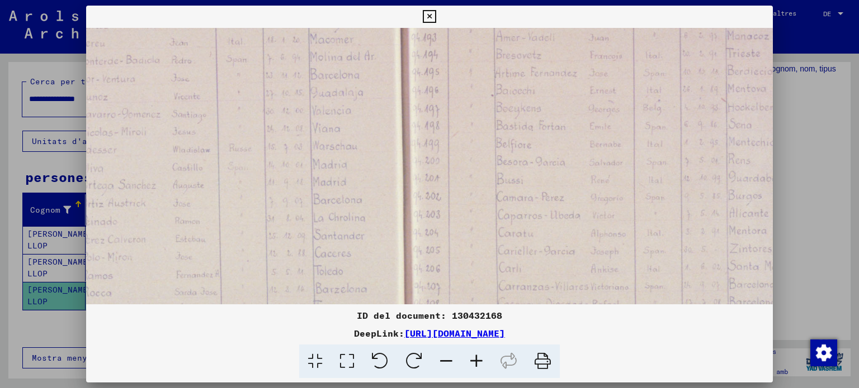
drag, startPoint x: 523, startPoint y: 103, endPoint x: 514, endPoint y: 315, distance: 212.0
click at [514, 315] on div "ID del document: 130432168 DeepLink: [URL][DOMAIN_NAME]" at bounding box center [429, 192] width 687 height 373
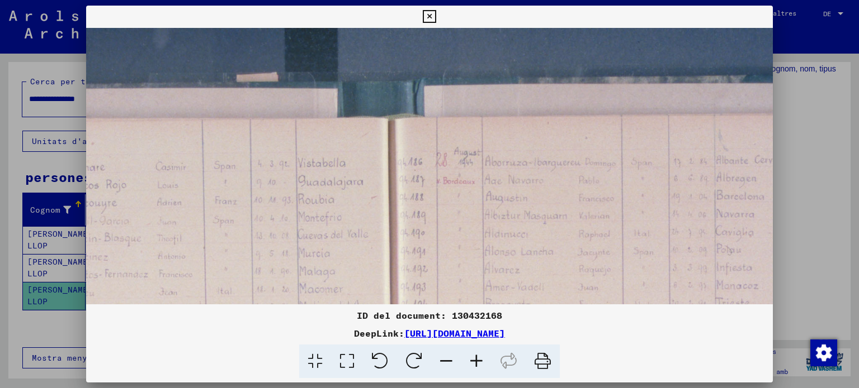
drag, startPoint x: 494, startPoint y: 139, endPoint x: 494, endPoint y: 342, distance: 202.3
click at [488, 361] on div "ID del document: 130432168 DeepLink: [URL][DOMAIN_NAME]" at bounding box center [429, 192] width 687 height 373
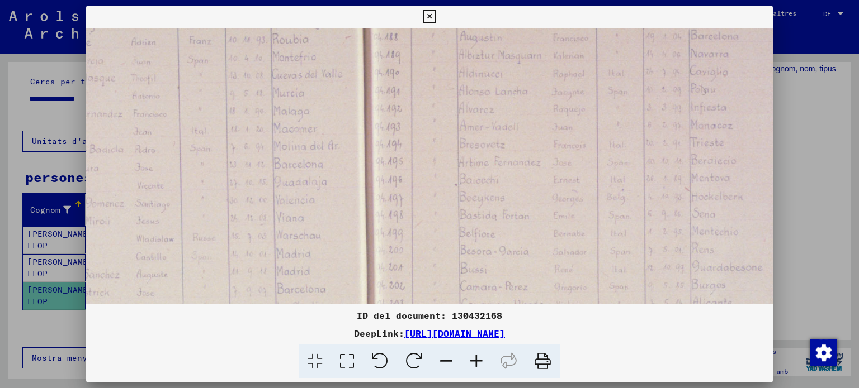
drag, startPoint x: 450, startPoint y: 258, endPoint x: 416, endPoint y: 119, distance: 143.3
click at [423, 99] on img at bounding box center [365, 234] width 1296 height 864
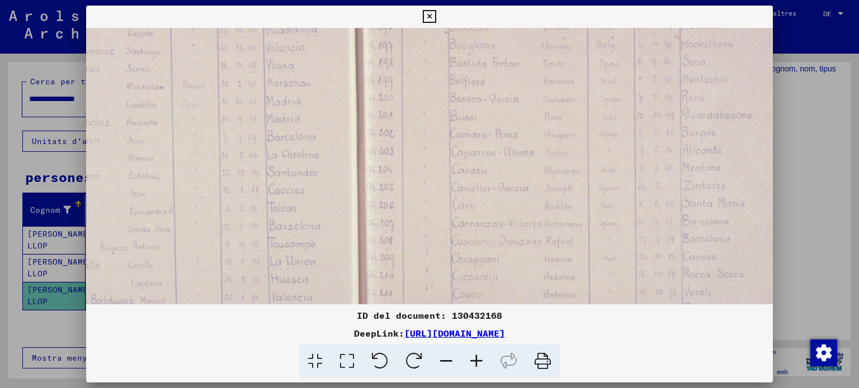
scroll to position [379, 379]
drag, startPoint x: 526, startPoint y: 252, endPoint x: 519, endPoint y: 104, distance: 148.3
click at [519, 104] on img at bounding box center [355, 81] width 1296 height 864
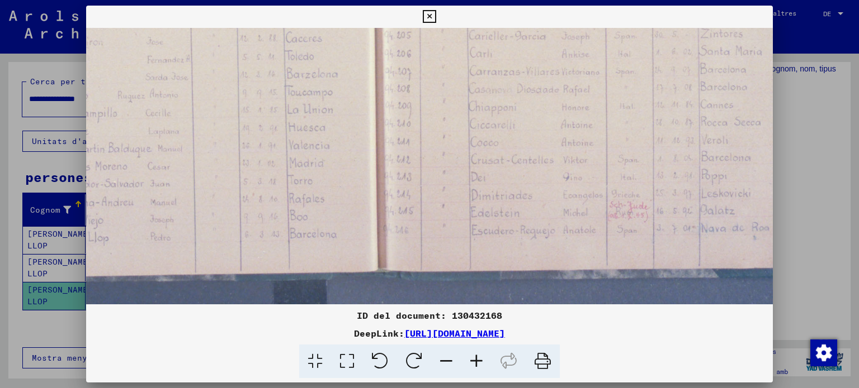
scroll to position [525, 361]
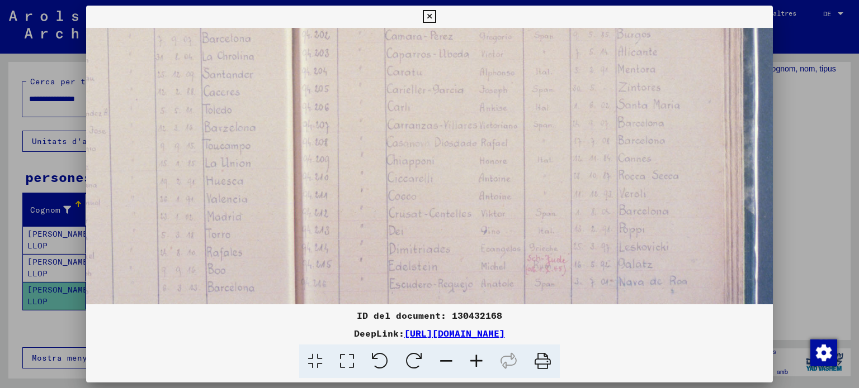
drag, startPoint x: 522, startPoint y: 276, endPoint x: 387, endPoint y: 176, distance: 167.9
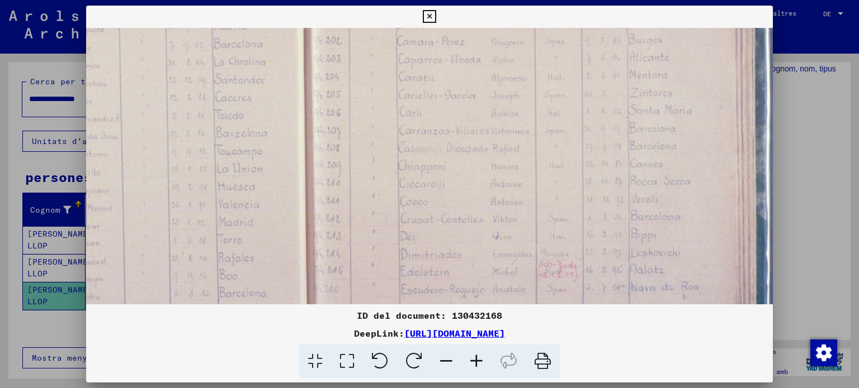
drag, startPoint x: 479, startPoint y: 53, endPoint x: 519, endPoint y: 70, distance: 43.3
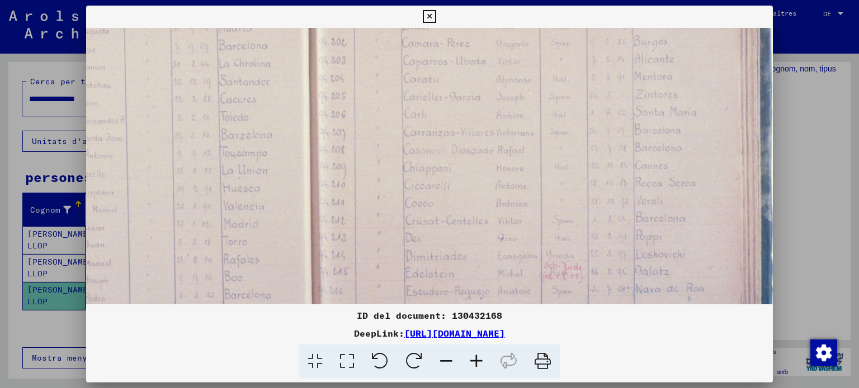
click at [542, 364] on icon at bounding box center [542, 362] width 34 height 34
drag, startPoint x: 843, startPoint y: 185, endPoint x: 812, endPoint y: 74, distance: 115.4
click at [816, 73] on div at bounding box center [429, 194] width 859 height 388
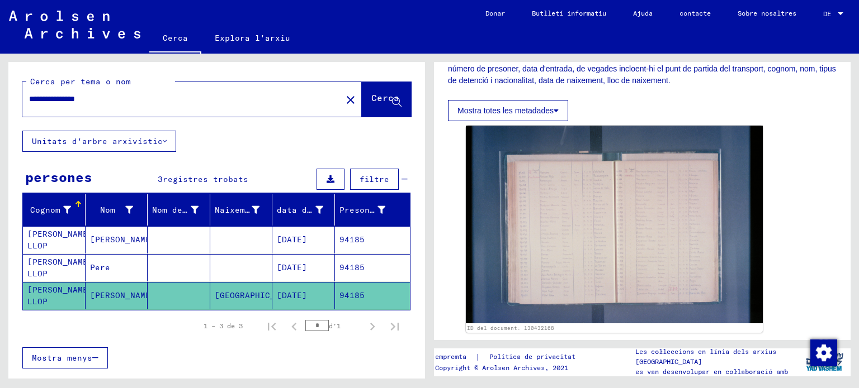
click at [804, 245] on div "ID del document: 130432168" at bounding box center [642, 229] width 362 height 216
click at [97, 268] on font "Pere" at bounding box center [100, 268] width 20 height 10
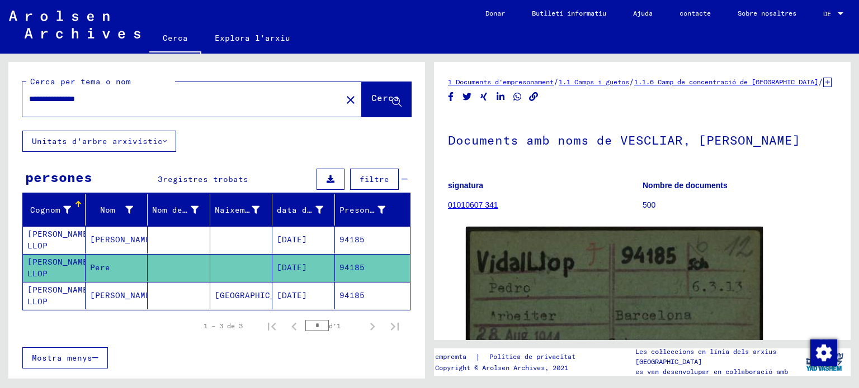
click at [181, 263] on mat-cell at bounding box center [179, 267] width 63 height 27
click at [291, 263] on font "[DATE]" at bounding box center [292, 268] width 30 height 10
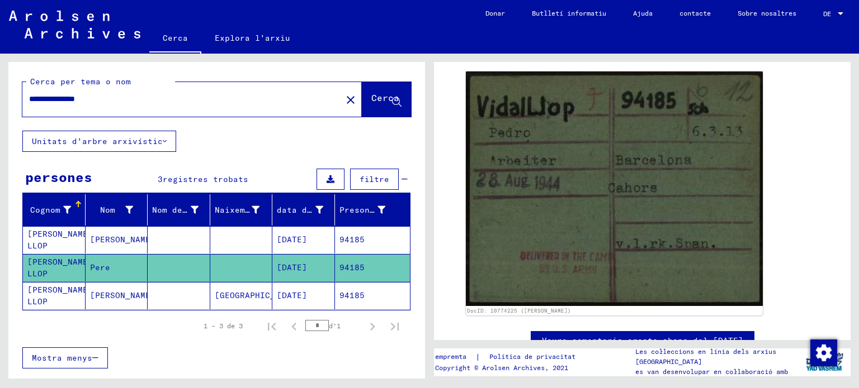
scroll to position [175, 0]
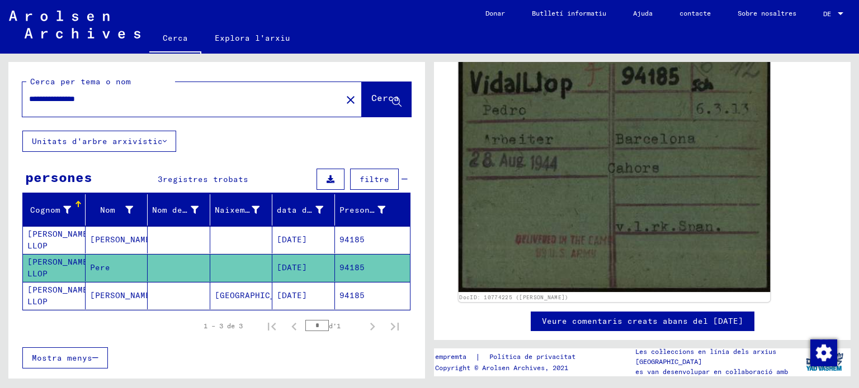
click at [675, 202] on img at bounding box center [614, 169] width 312 height 246
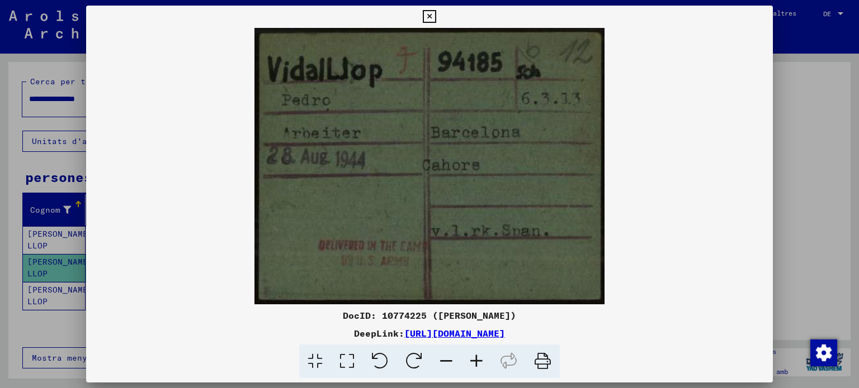
click at [543, 360] on icon at bounding box center [542, 362] width 34 height 34
click at [720, 226] on img at bounding box center [429, 166] width 687 height 277
drag, startPoint x: 838, startPoint y: 185, endPoint x: 675, endPoint y: 22, distance: 230.8
click at [812, 55] on div at bounding box center [429, 194] width 859 height 388
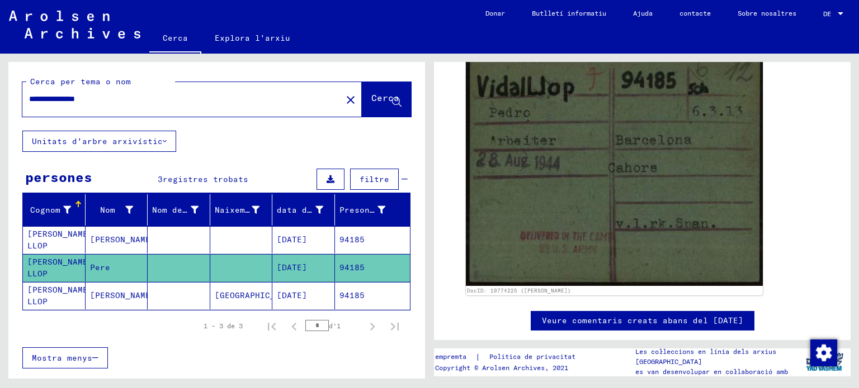
click at [141, 299] on mat-cell "[PERSON_NAME]" at bounding box center [117, 295] width 63 height 27
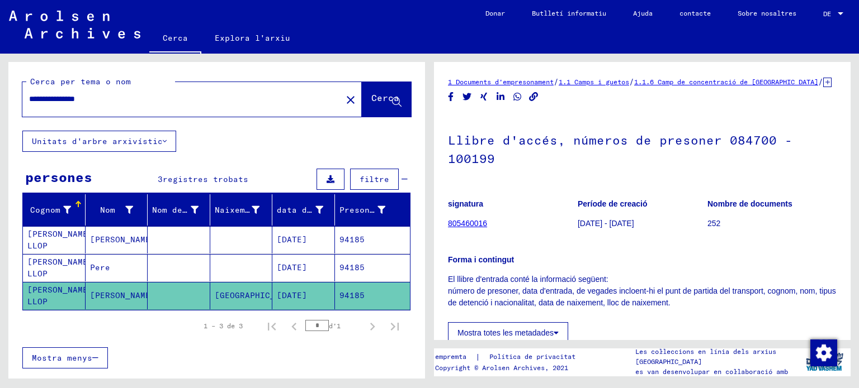
click at [144, 299] on mat-cell "[PERSON_NAME]" at bounding box center [117, 295] width 63 height 27
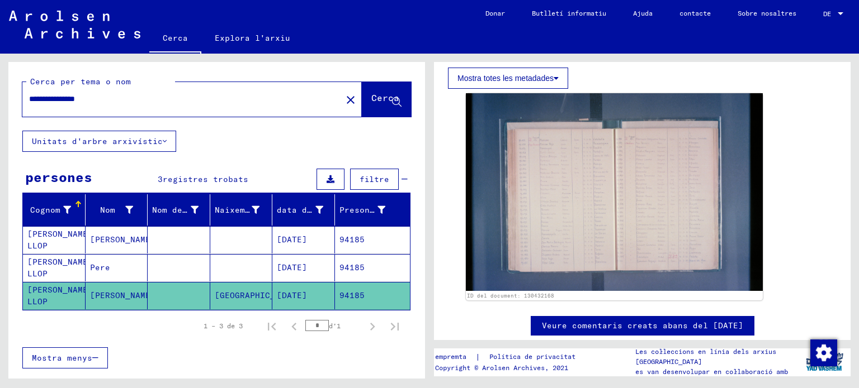
scroll to position [257, 0]
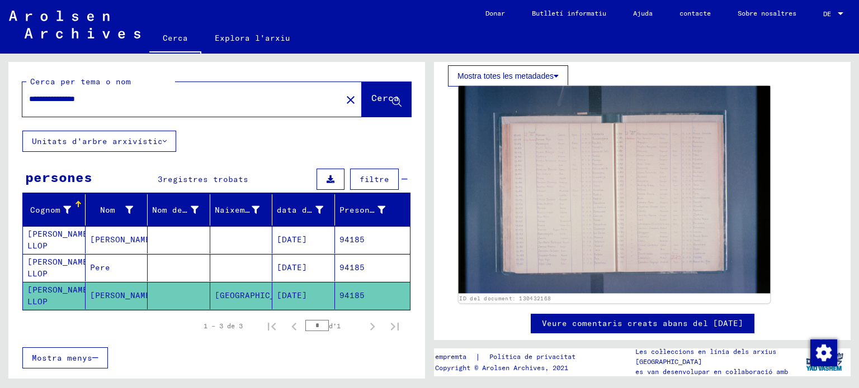
click at [611, 202] on img at bounding box center [614, 190] width 312 height 208
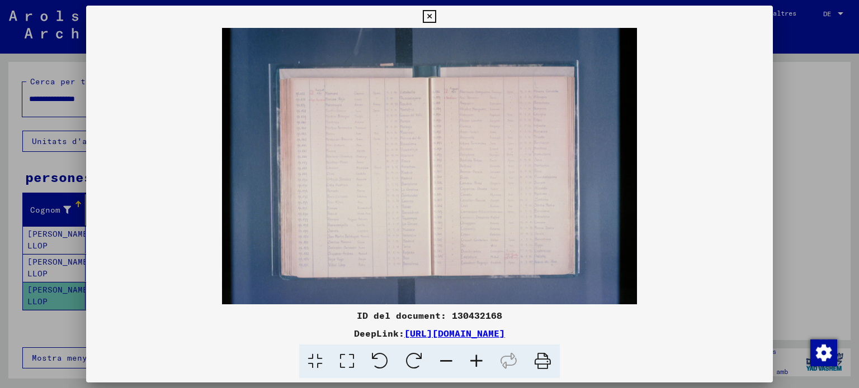
click at [610, 202] on img at bounding box center [429, 166] width 687 height 277
click at [475, 357] on icon at bounding box center [476, 362] width 30 height 34
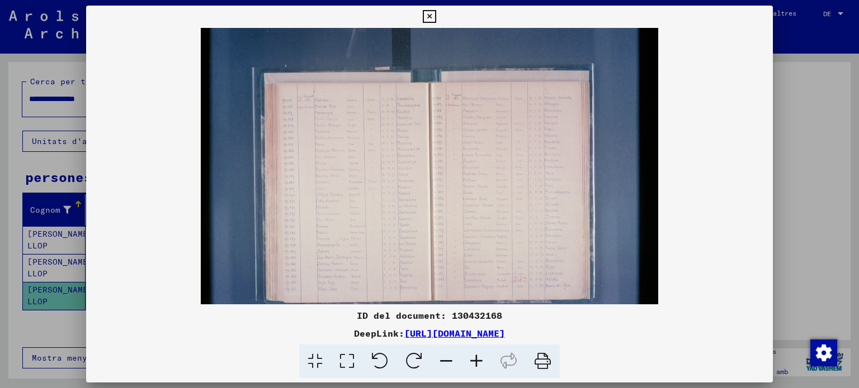
click at [475, 357] on icon at bounding box center [476, 362] width 30 height 34
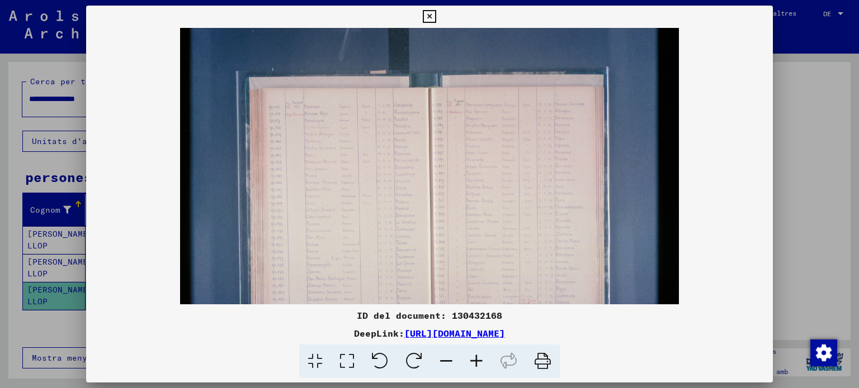
click at [475, 356] on icon at bounding box center [476, 362] width 30 height 34
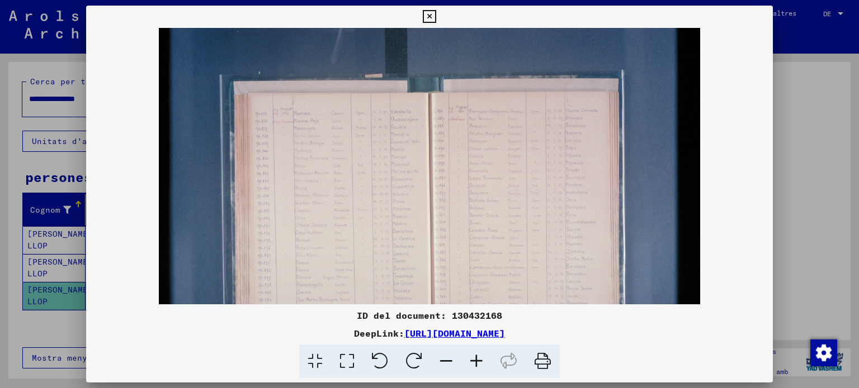
click at [475, 355] on icon at bounding box center [476, 362] width 30 height 34
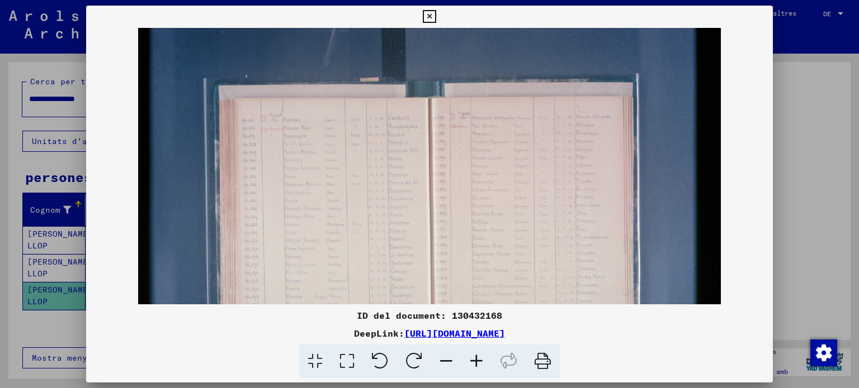
click at [475, 354] on icon at bounding box center [476, 362] width 30 height 34
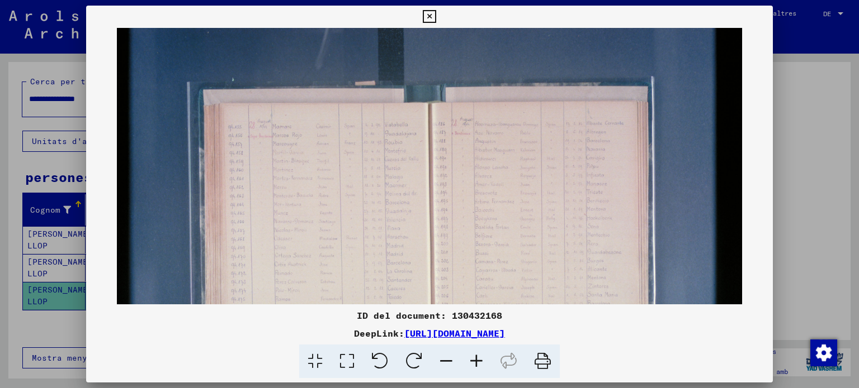
click at [475, 353] on icon at bounding box center [476, 362] width 30 height 34
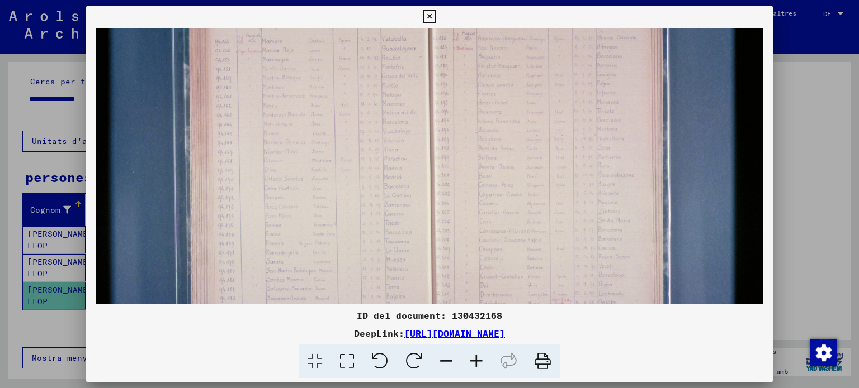
scroll to position [168, 0]
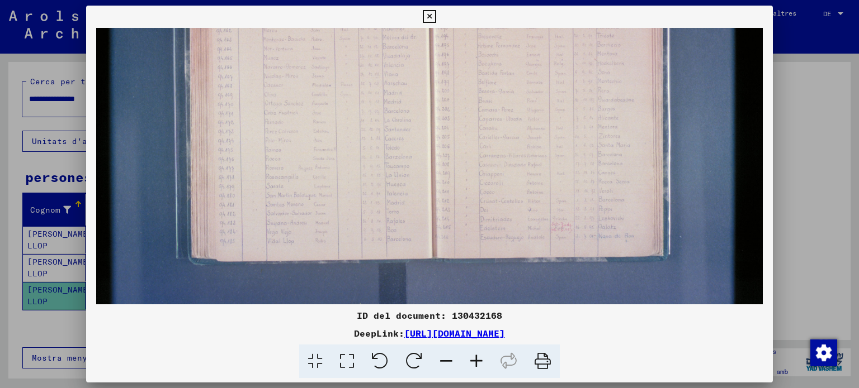
drag, startPoint x: 320, startPoint y: 242, endPoint x: 420, endPoint y: -32, distance: 291.6
click at [420, 0] on html "**********" at bounding box center [429, 194] width 859 height 388
click at [473, 360] on icon at bounding box center [476, 362] width 30 height 34
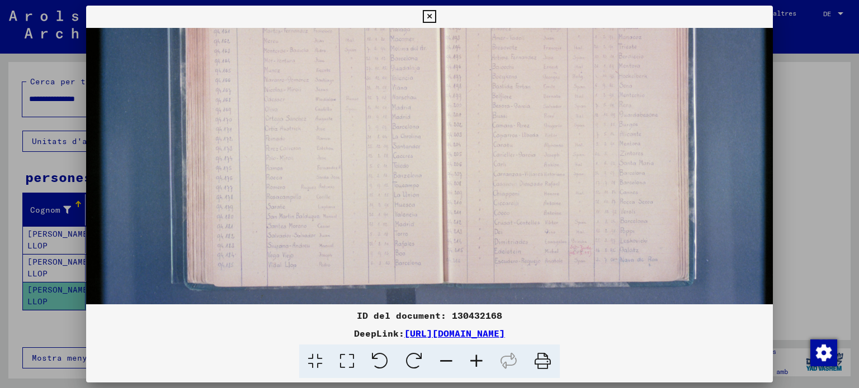
click at [473, 360] on icon at bounding box center [476, 362] width 30 height 34
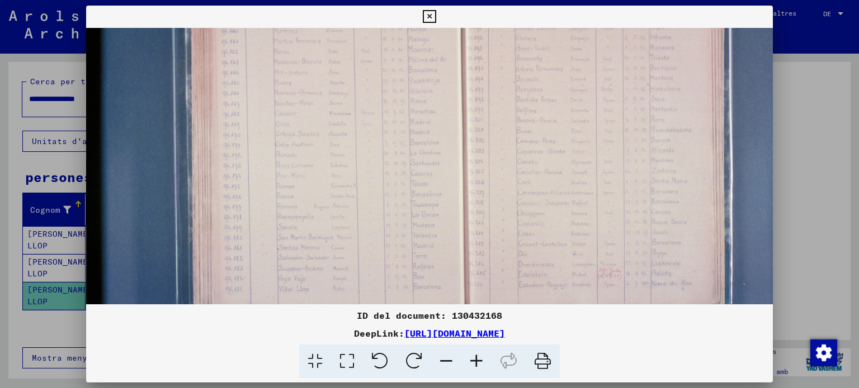
click at [474, 359] on icon at bounding box center [476, 362] width 30 height 34
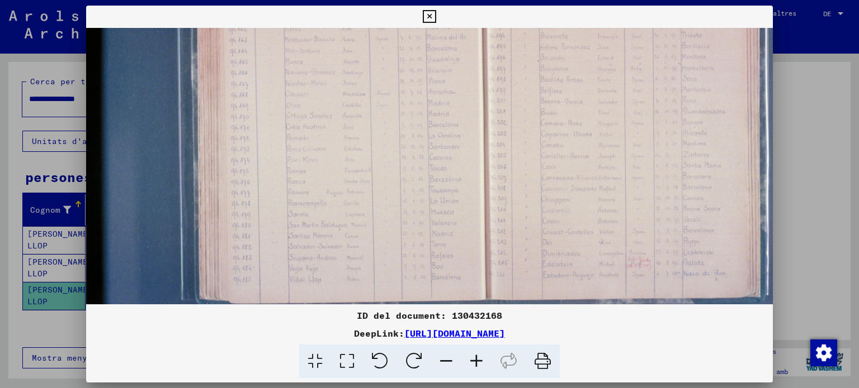
scroll to position [251, 0]
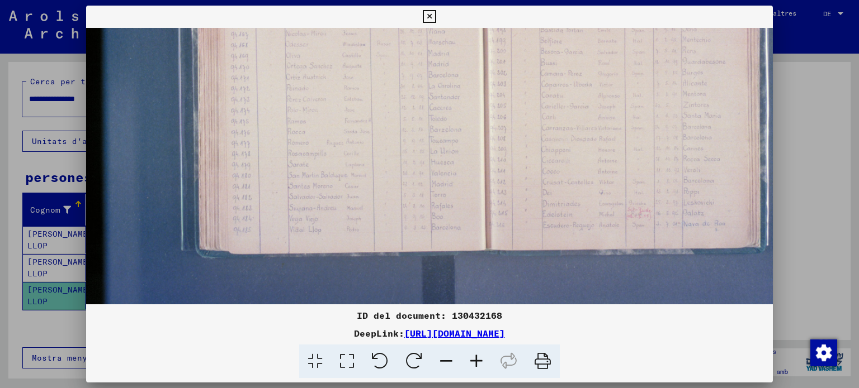
drag, startPoint x: 353, startPoint y: 207, endPoint x: 380, endPoint y: 154, distance: 60.2
click at [380, 154] on img at bounding box center [482, 41] width 793 height 528
